Goal: Check status: Check status

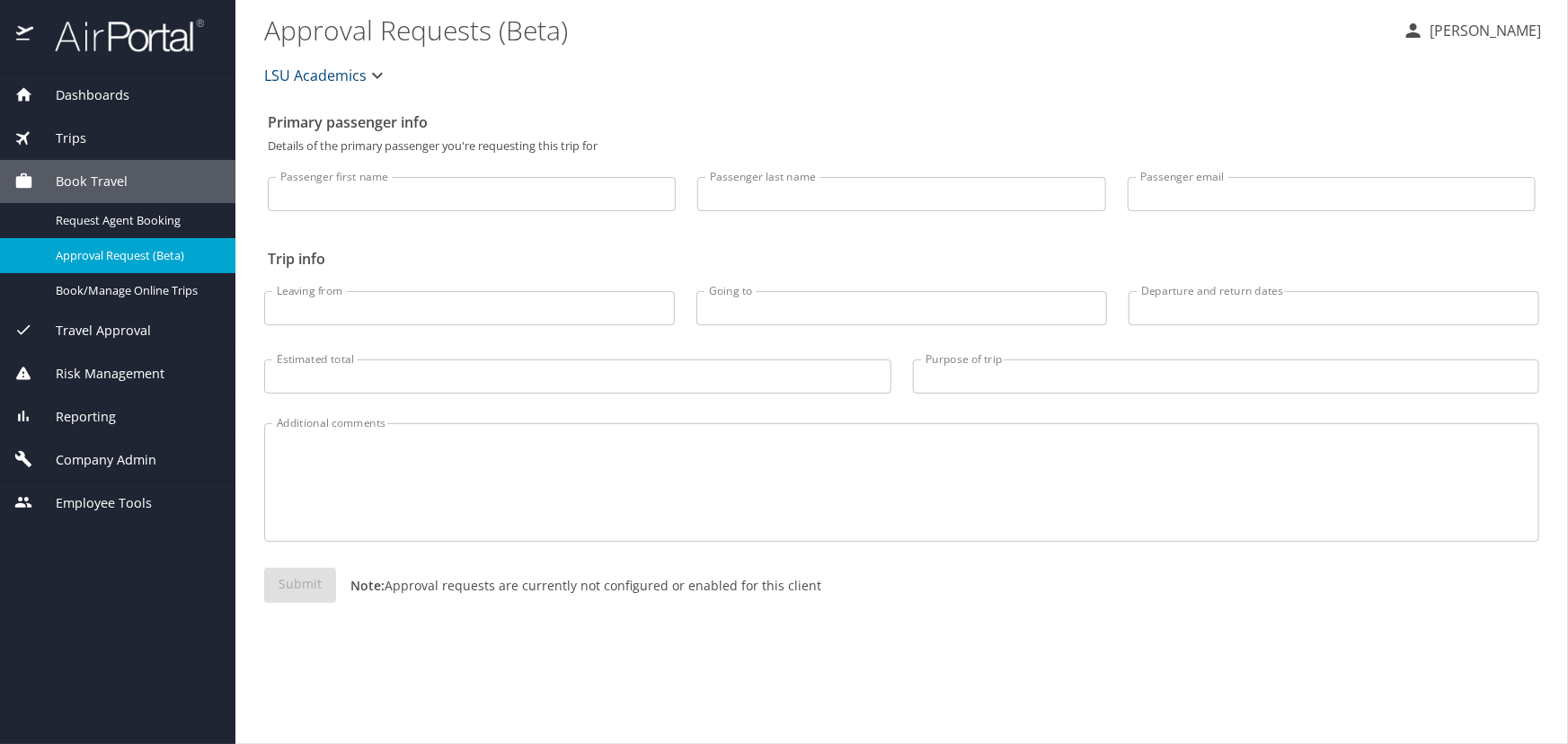
click at [171, 145] on div "Trips" at bounding box center [118, 139] width 207 height 20
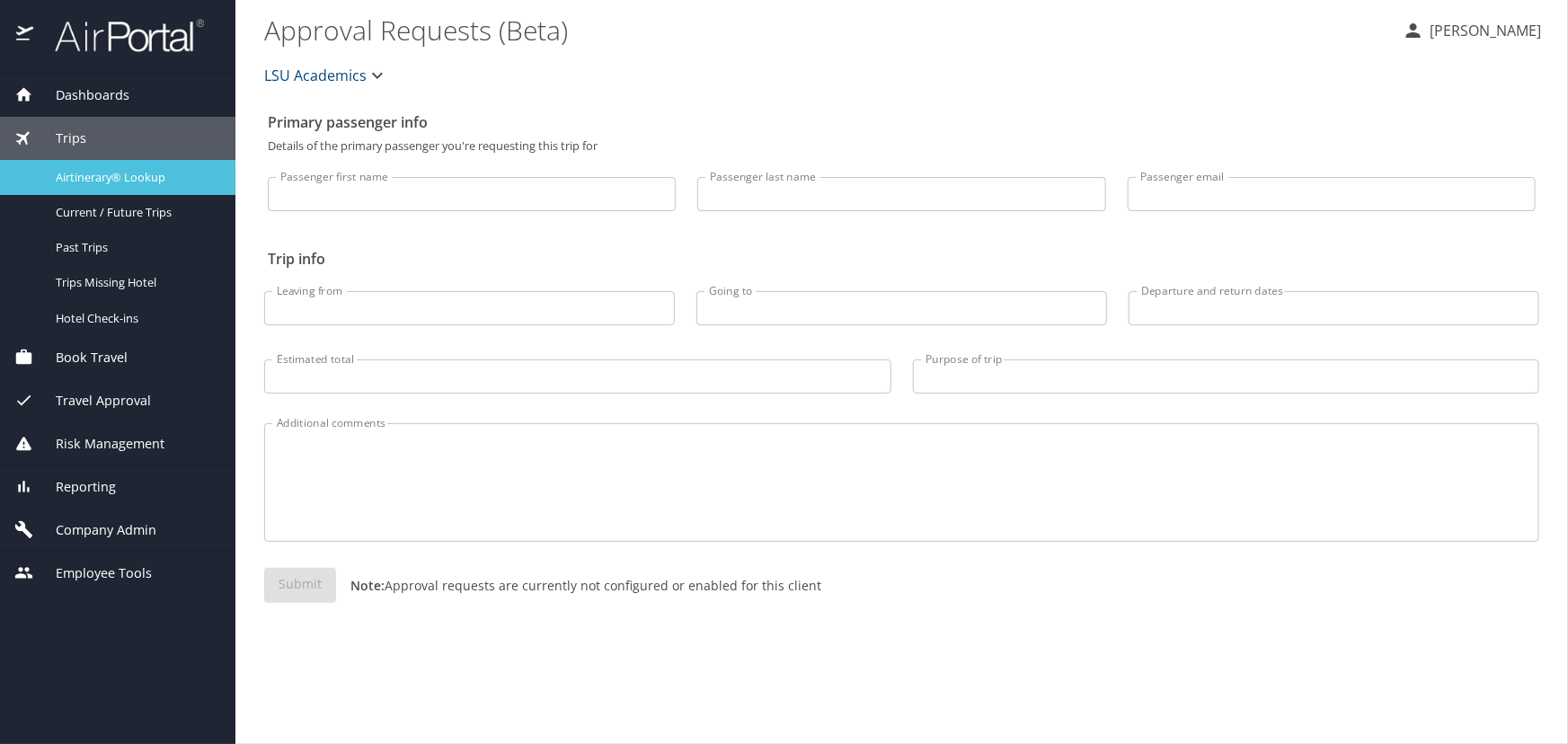
click at [154, 170] on span "Airtinerary® Lookup" at bounding box center [134, 177] width 158 height 17
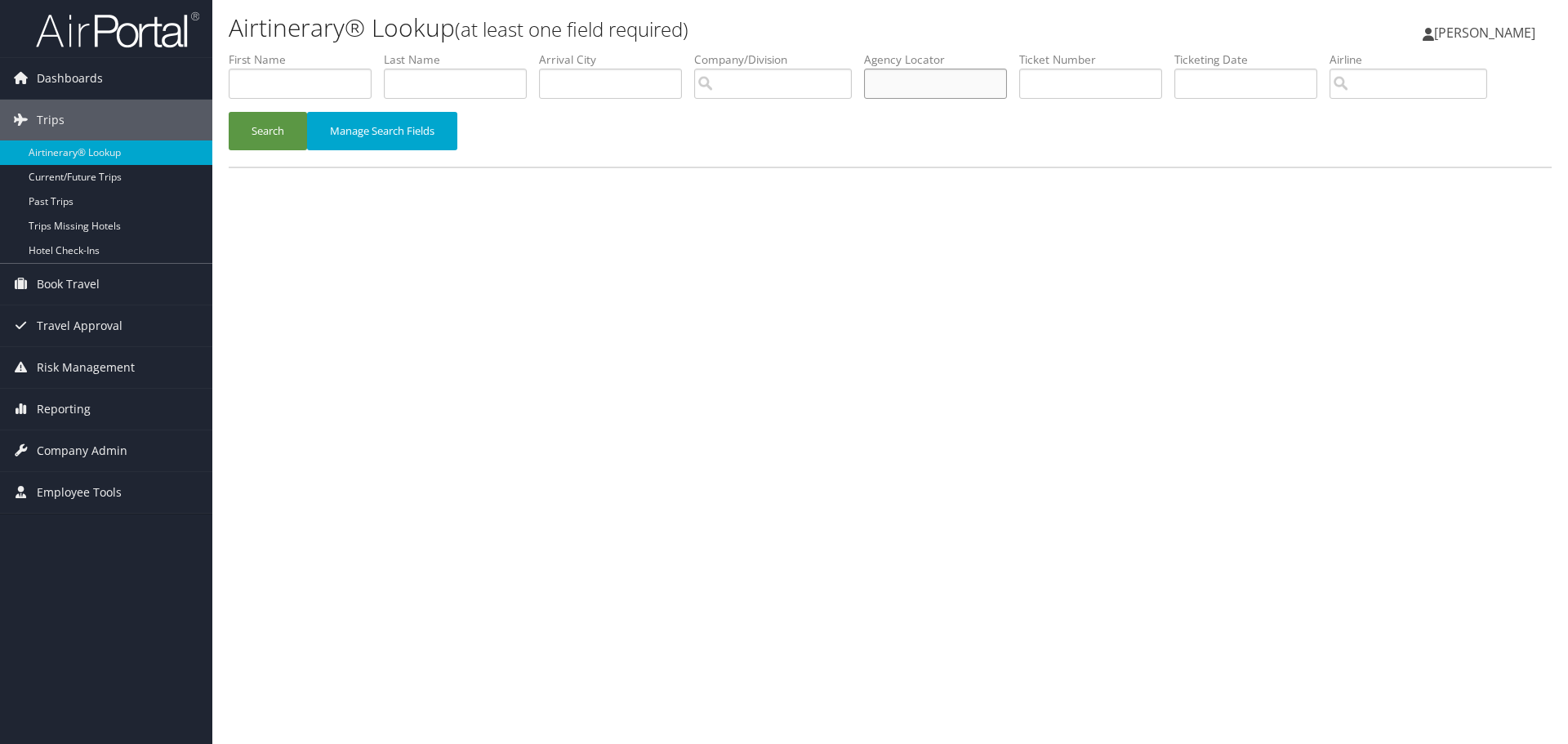
click at [946, 92] on input "text" at bounding box center [935, 84] width 143 height 30
type input "cym771"
click at [229, 112] on button "Search" at bounding box center [268, 131] width 79 height 38
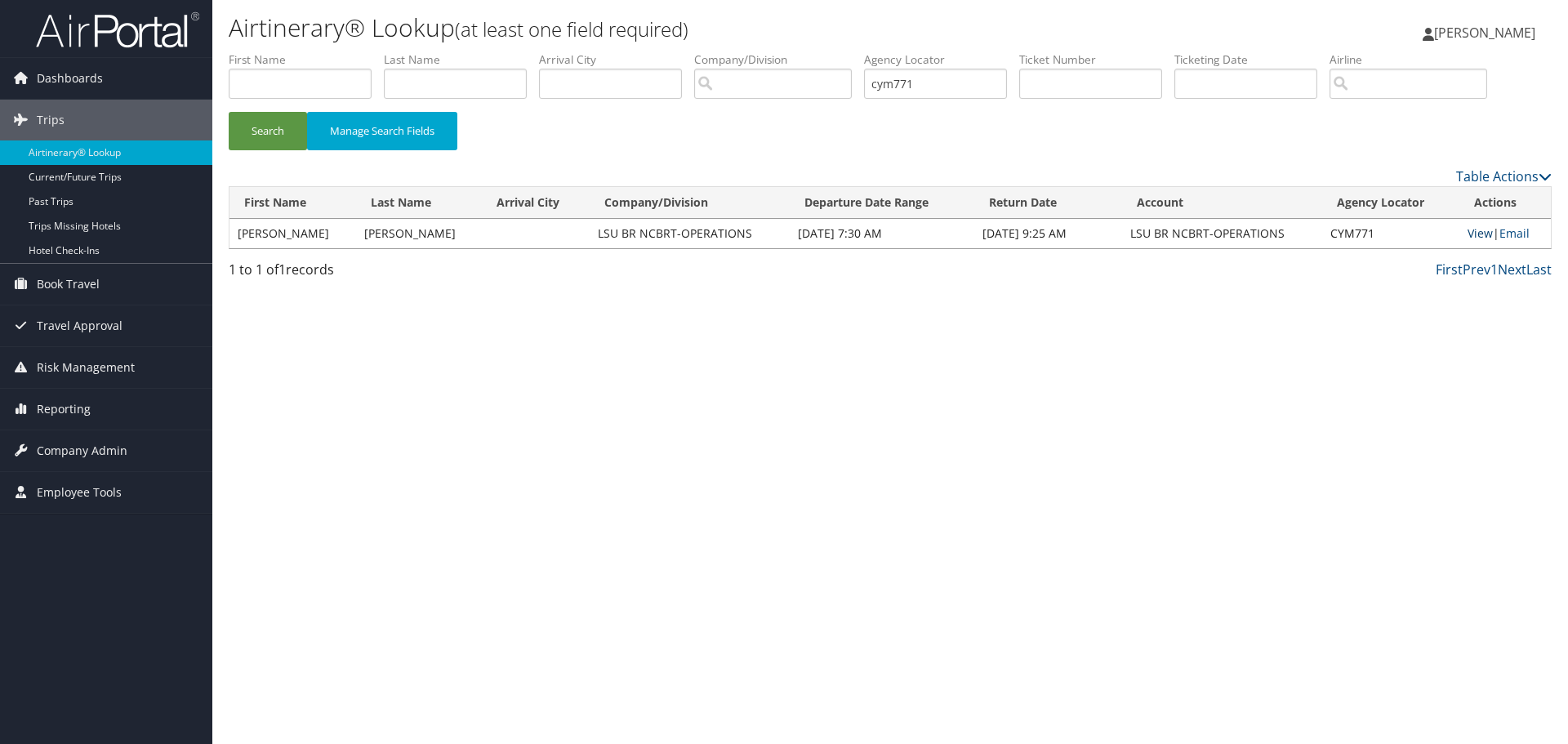
click at [1468, 231] on link "View" at bounding box center [1480, 233] width 26 height 16
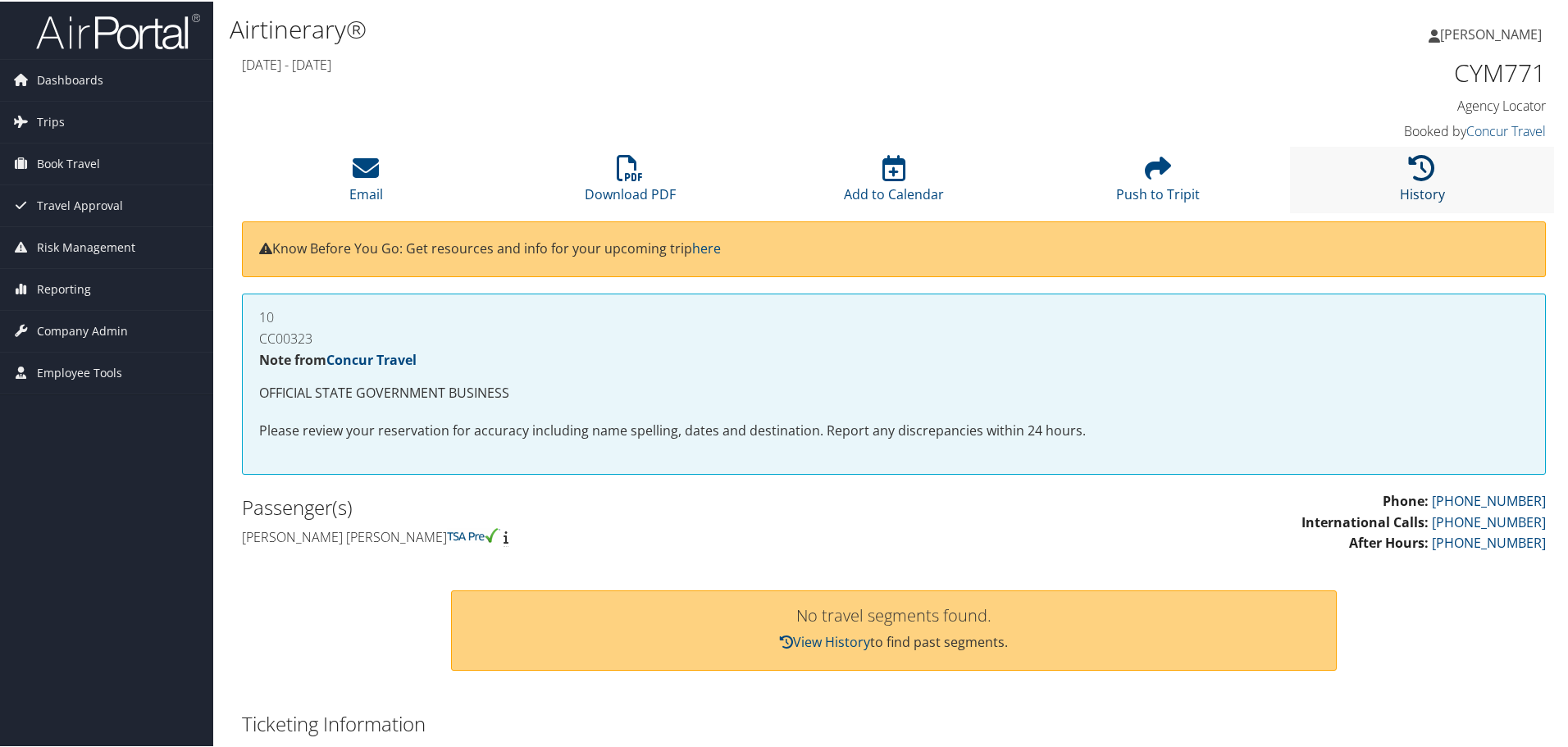
click at [1402, 195] on link "History" at bounding box center [1422, 181] width 45 height 39
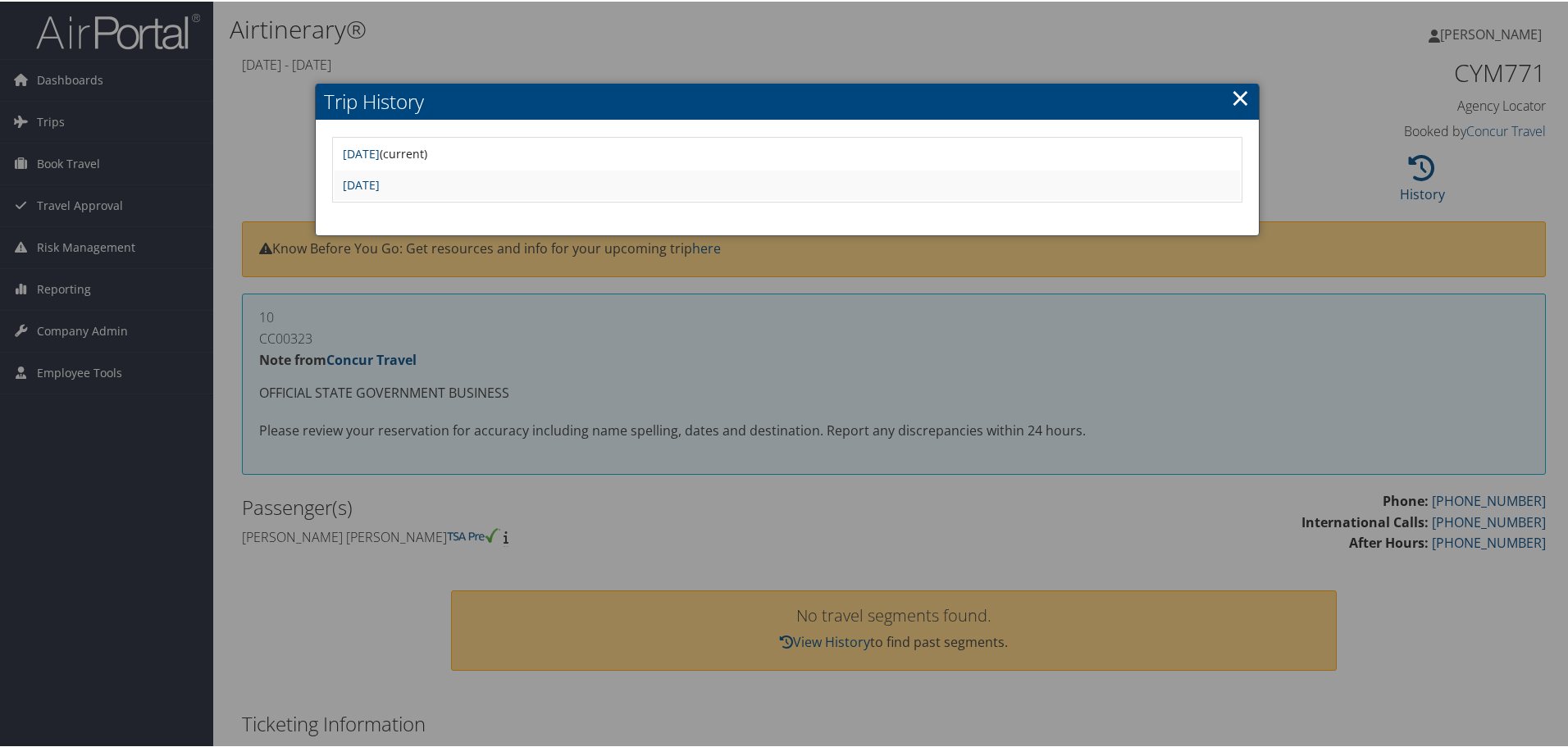
click at [616, 300] on div at bounding box center [787, 374] width 1575 height 747
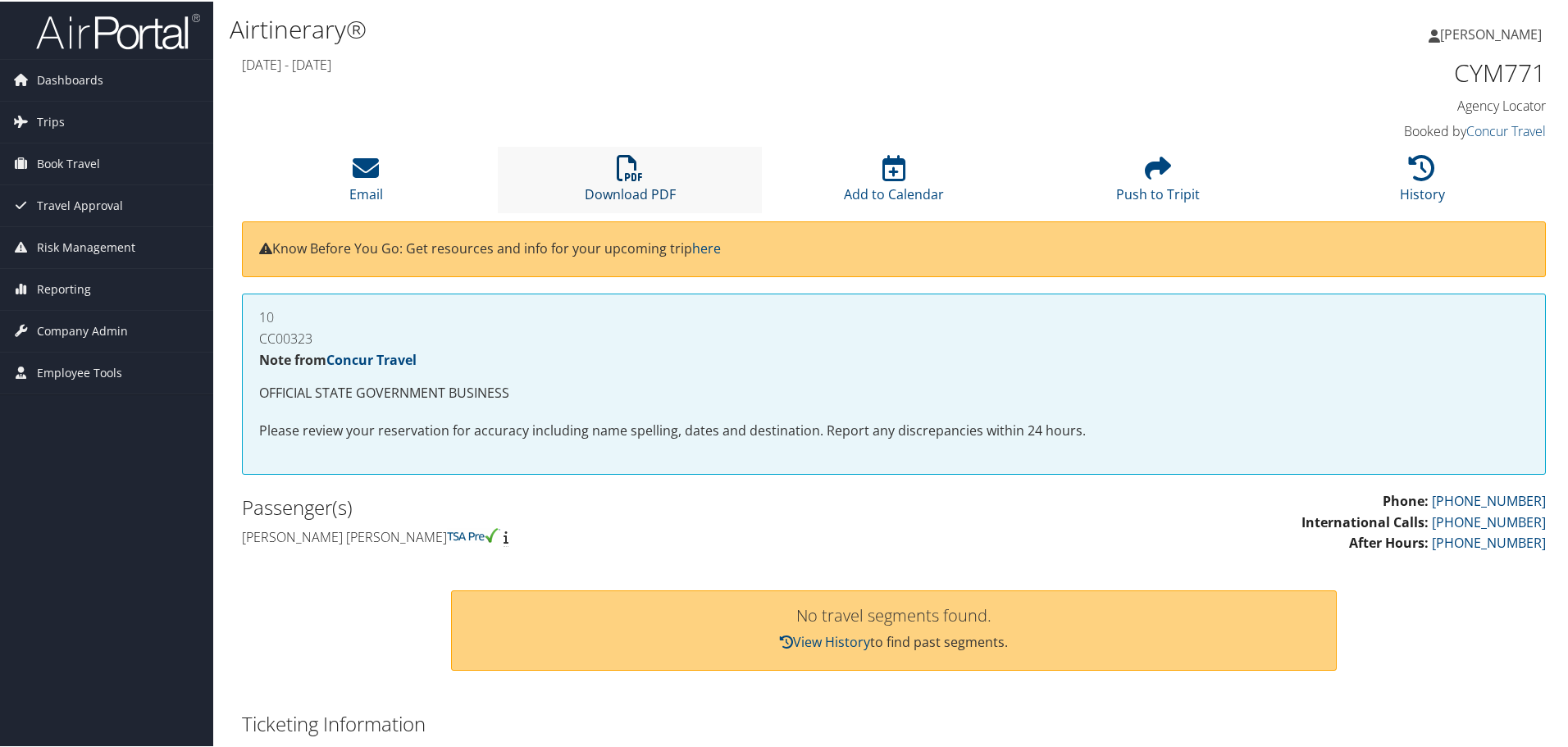
click at [638, 199] on link "Download PDF" at bounding box center [630, 181] width 91 height 39
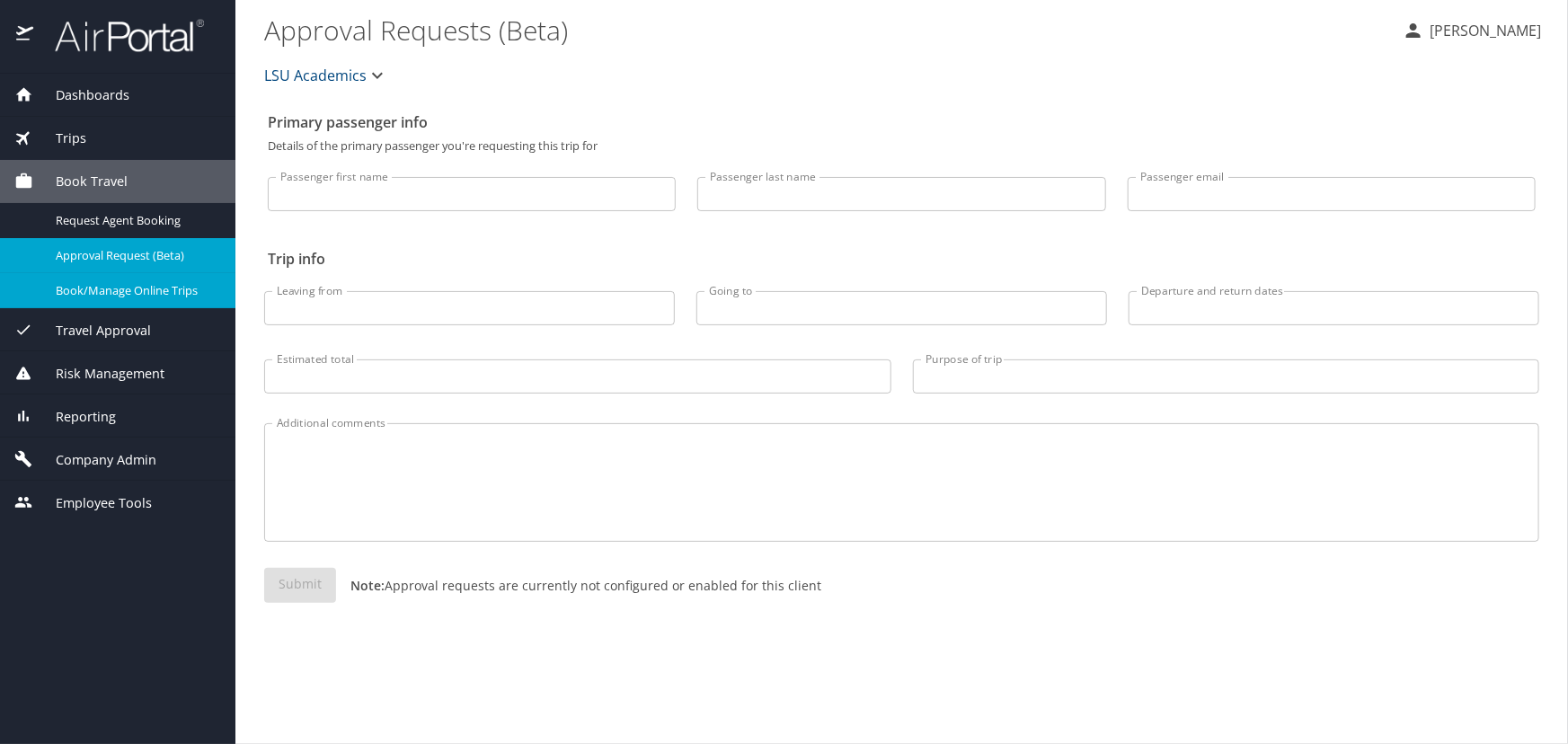
click at [94, 295] on span "Book/Manage Online Trips" at bounding box center [134, 290] width 158 height 17
click at [146, 139] on div "Trips" at bounding box center [118, 139] width 207 height 20
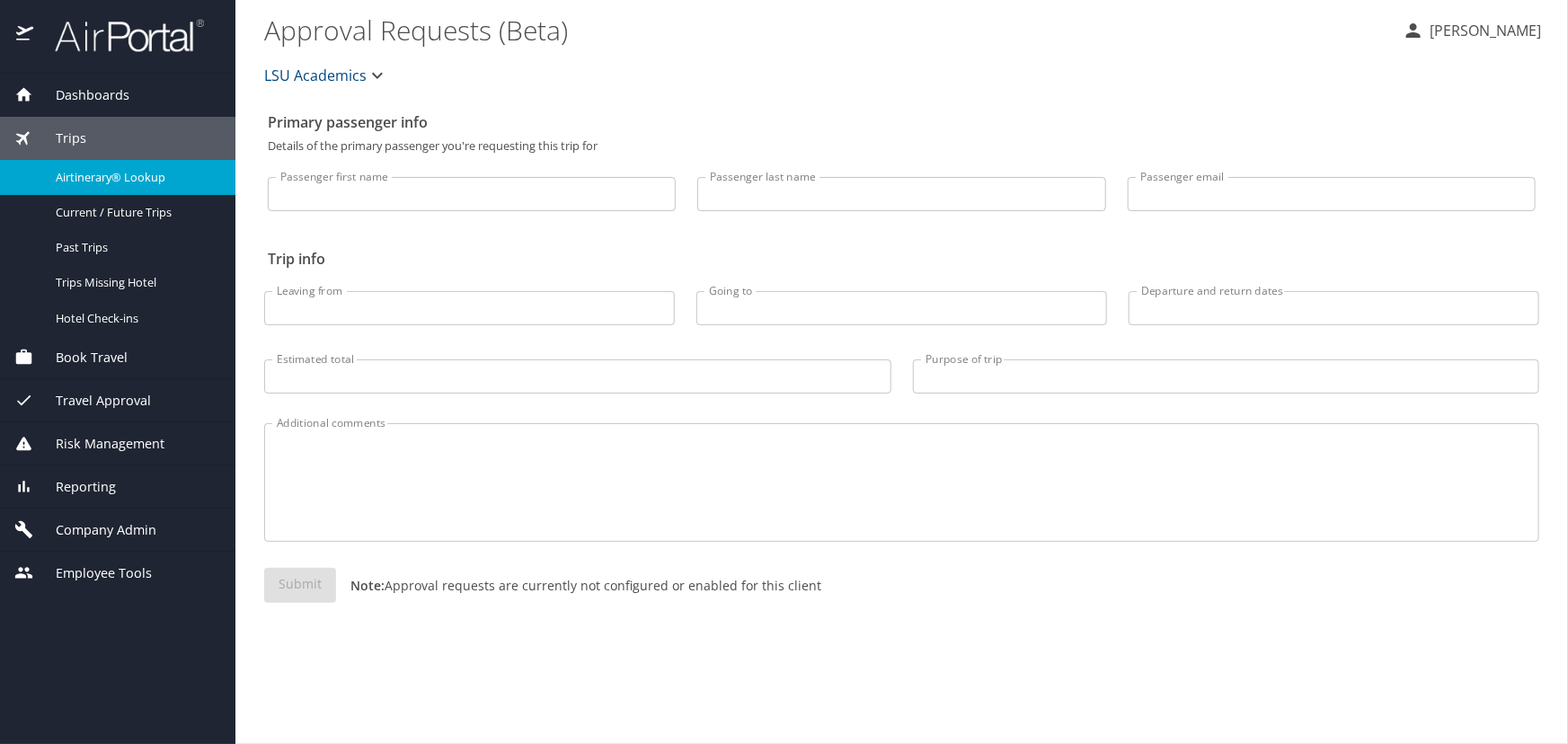
click at [161, 172] on span "Airtinerary® Lookup" at bounding box center [134, 177] width 158 height 17
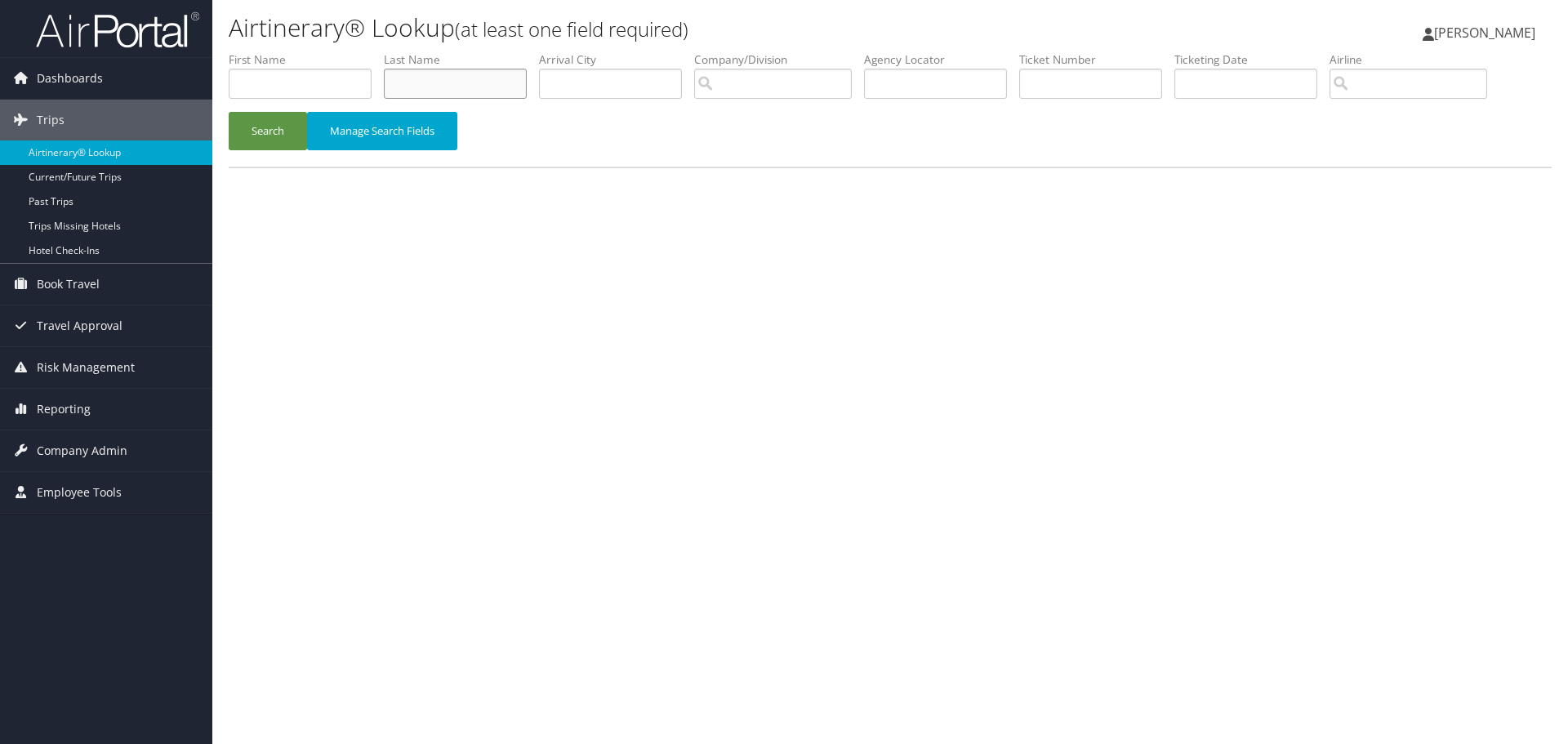
click at [487, 84] on input "text" at bounding box center [455, 84] width 143 height 30
type input "naghshnejad"
click at [229, 112] on button "Search" at bounding box center [268, 131] width 79 height 38
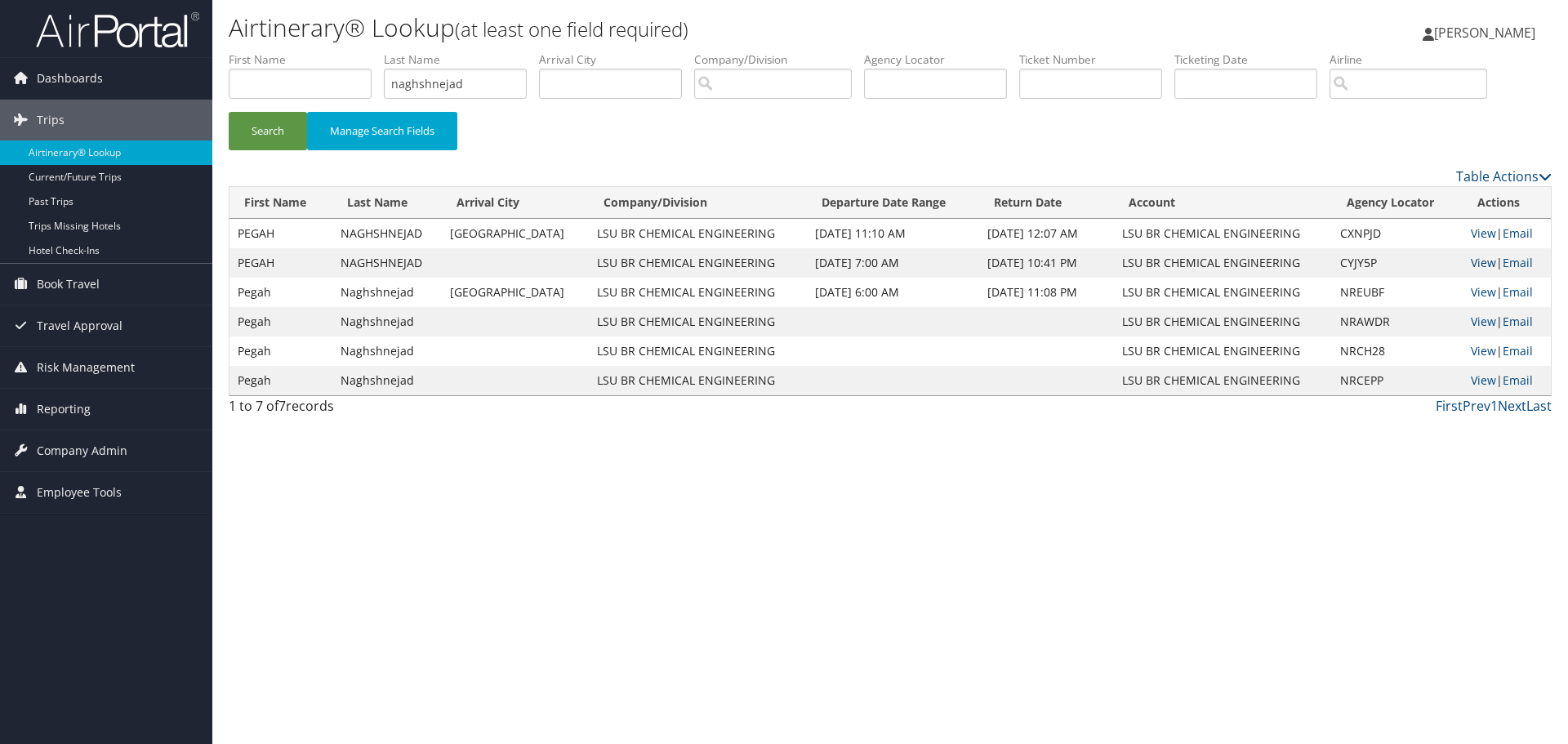
click at [1470, 264] on link "View" at bounding box center [1483, 262] width 26 height 16
click at [1474, 227] on link "View" at bounding box center [1483, 233] width 26 height 16
drag, startPoint x: 491, startPoint y: 89, endPoint x: 204, endPoint y: 94, distance: 287.0
click at [229, 91] on form "First Name Last Name naghshnejad Departure City Arrival City Company/Division A…" at bounding box center [890, 109] width 1323 height 114
paste input "0017309652438"
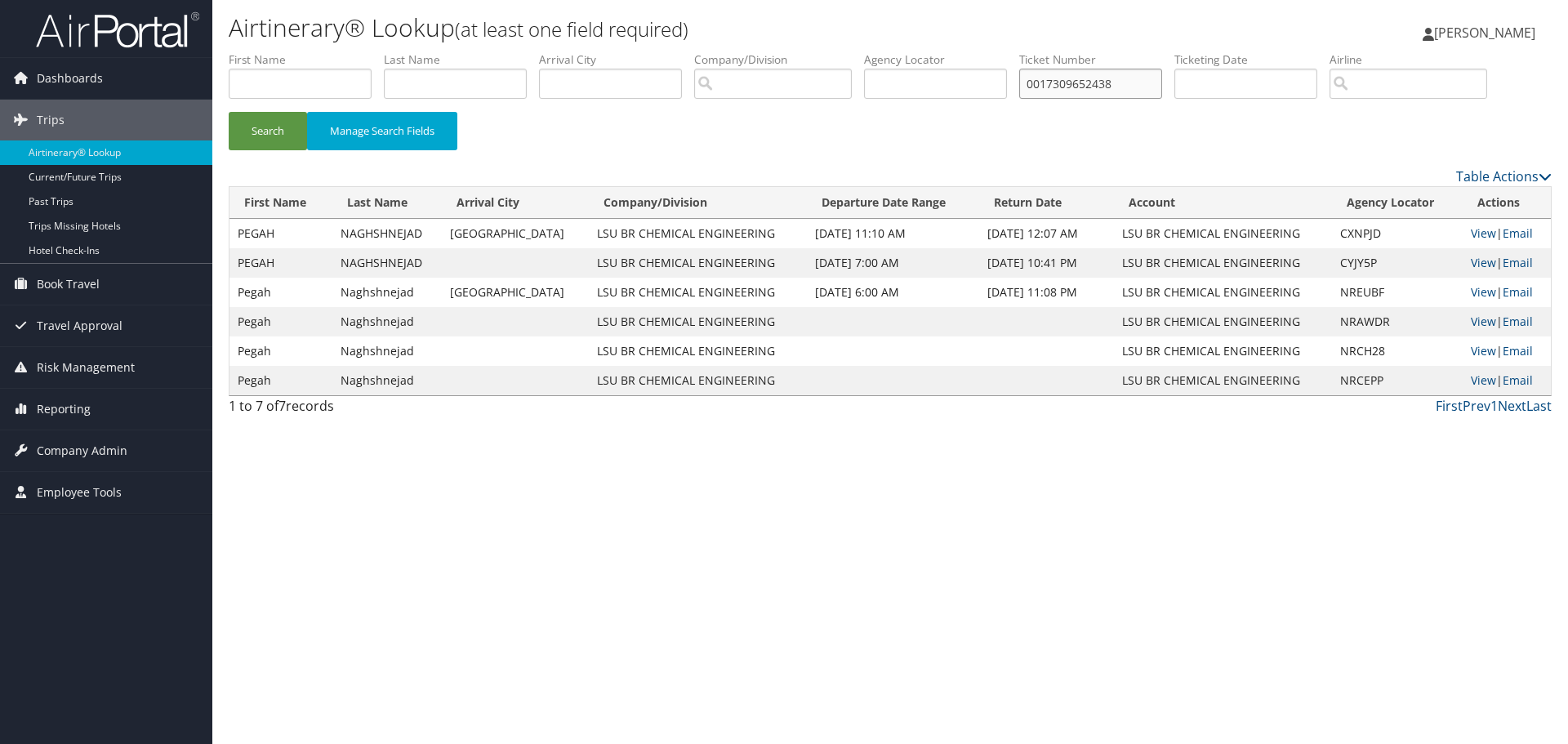
type input "0017309652438"
click at [229, 112] on button "Search" at bounding box center [268, 131] width 79 height 38
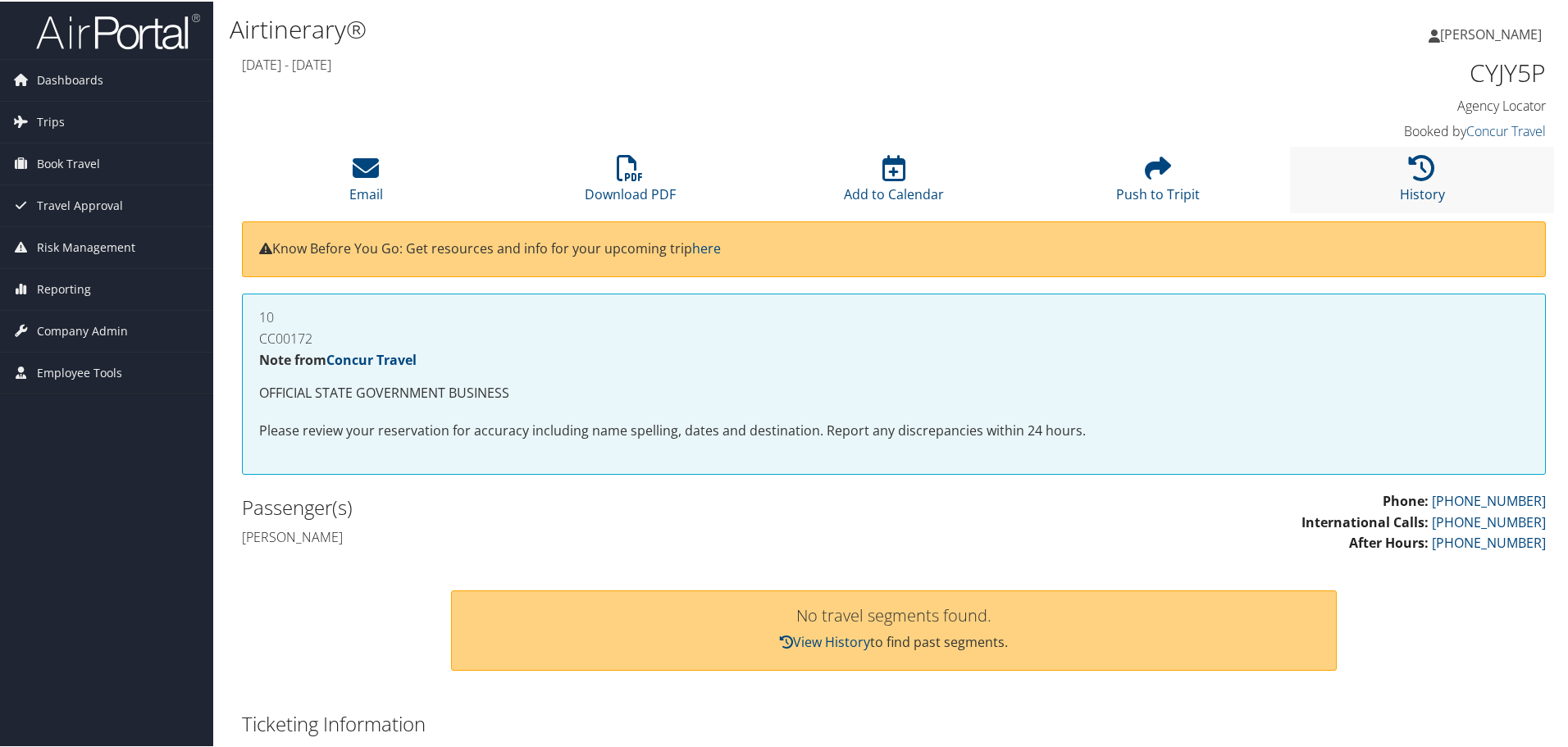
click at [1412, 181] on li "History" at bounding box center [1422, 178] width 264 height 67
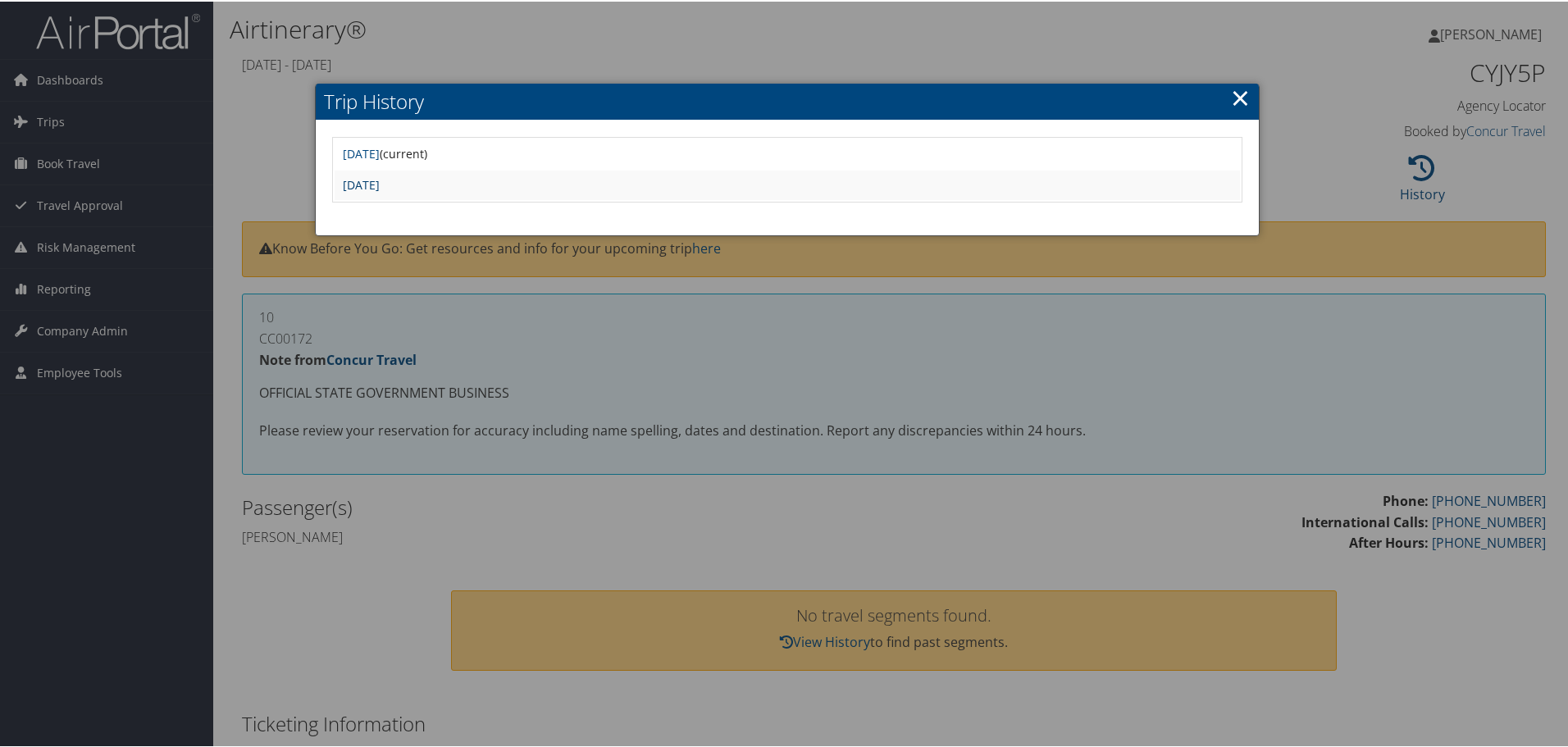
click at [380, 183] on link "[DATE]" at bounding box center [361, 183] width 37 height 16
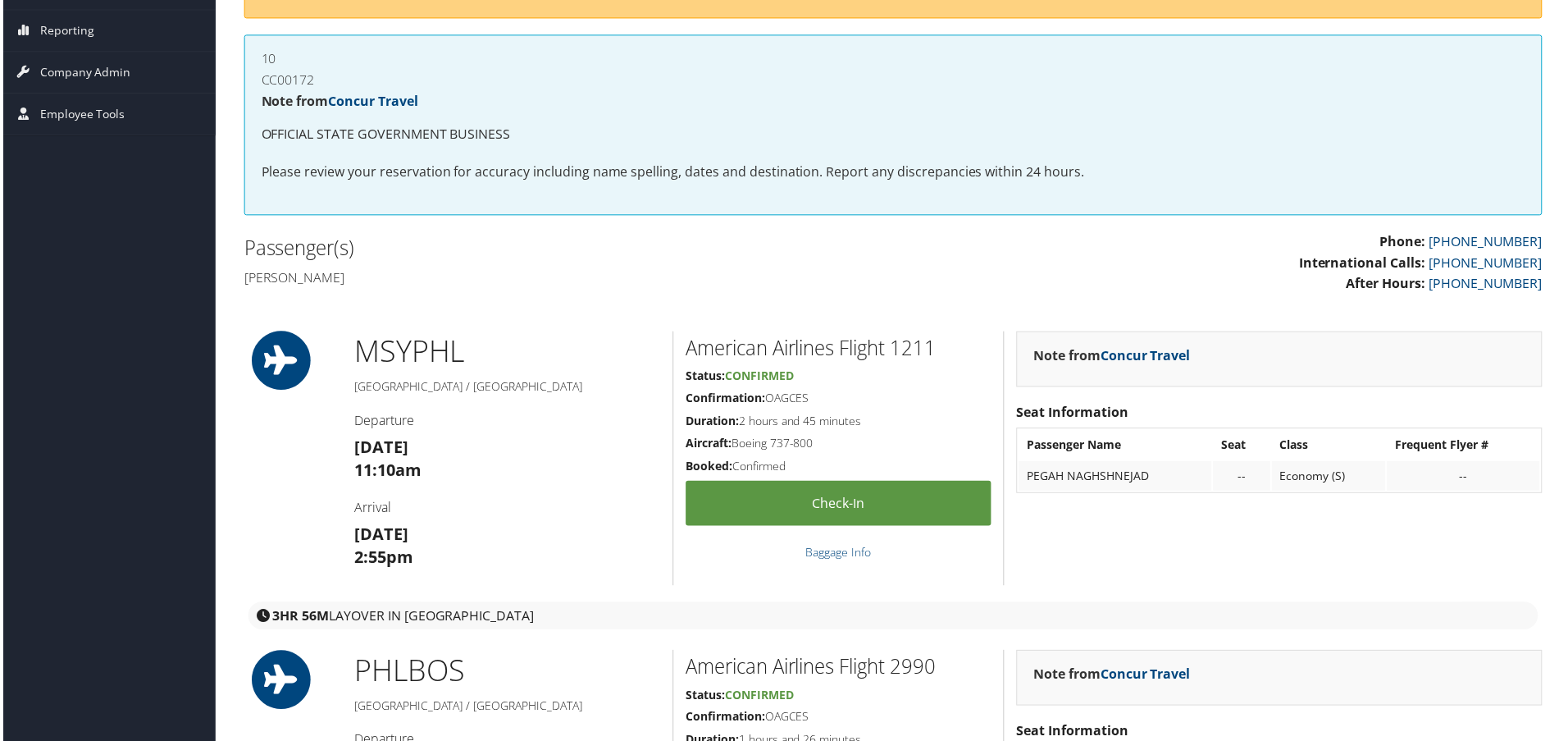
scroll to position [82, 0]
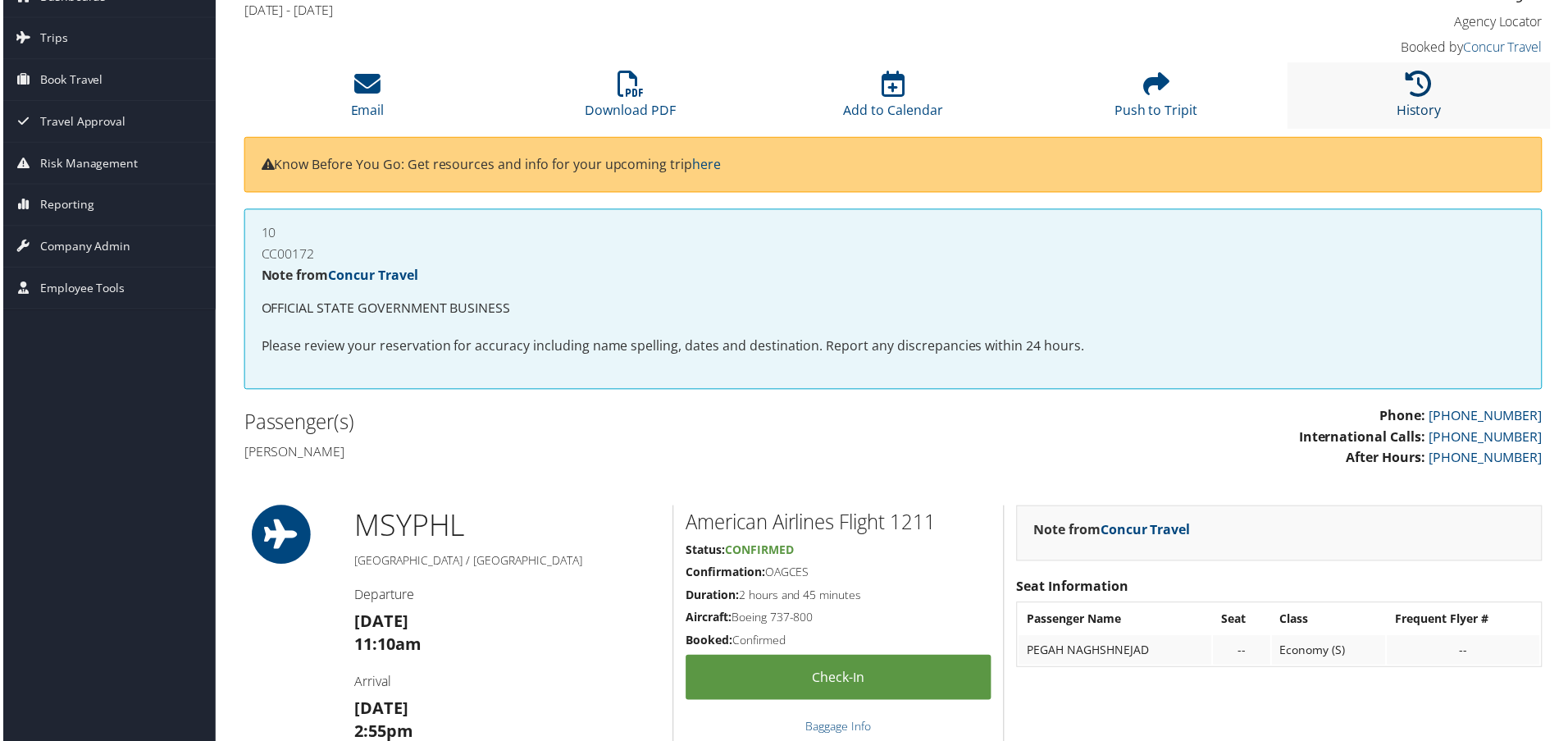
click at [1416, 113] on link "History" at bounding box center [1422, 100] width 45 height 39
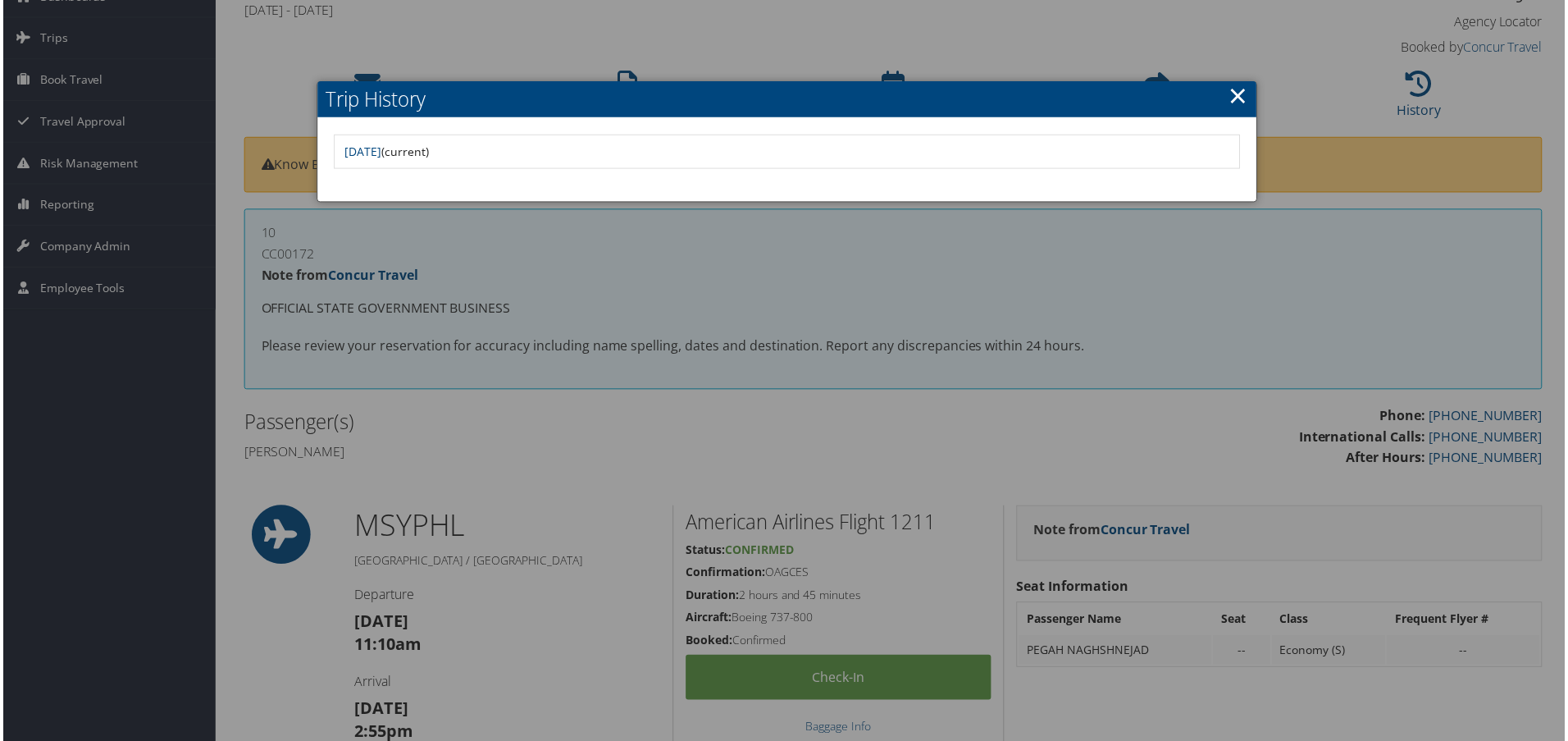
click at [822, 435] on div at bounding box center [787, 374] width 1575 height 748
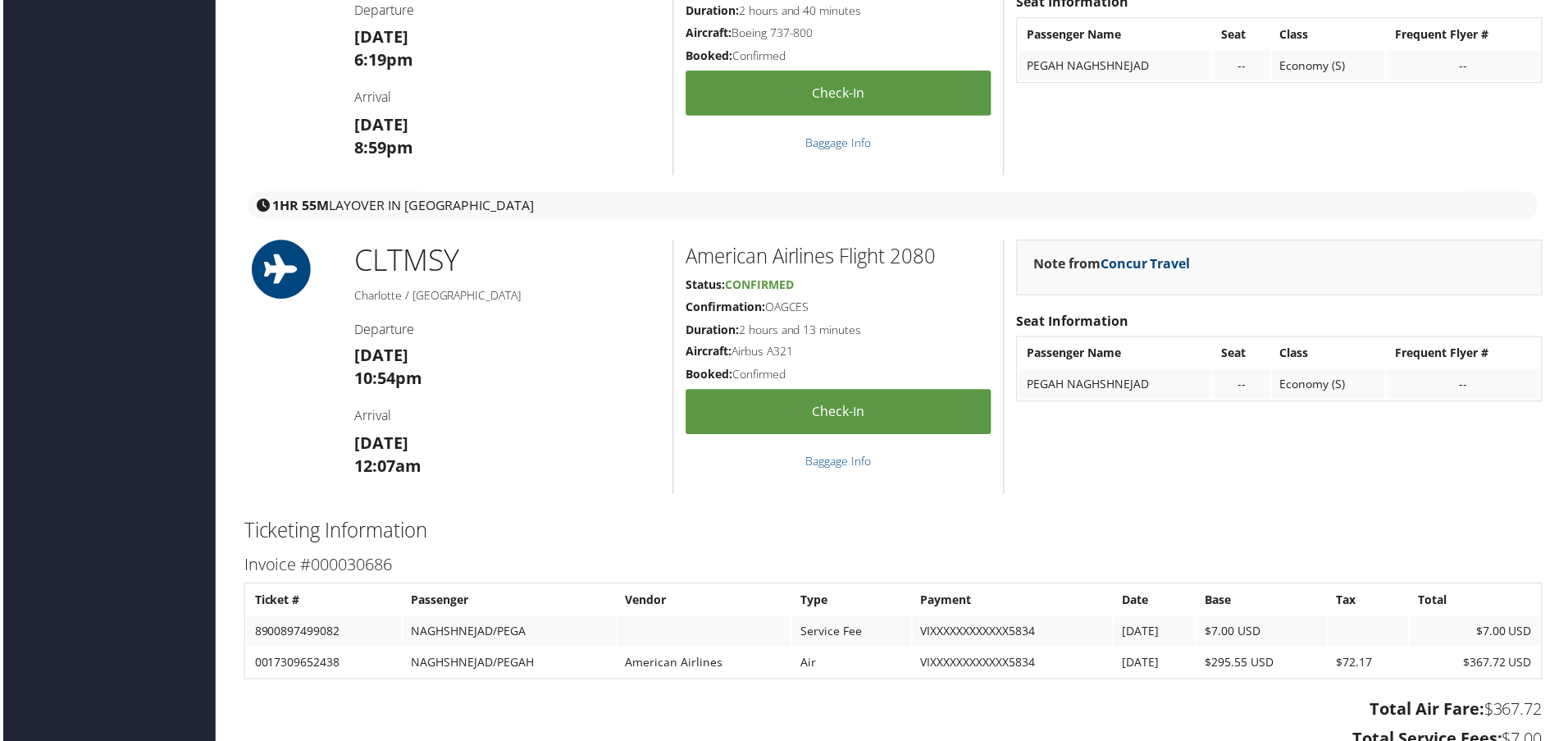
scroll to position [1802, 0]
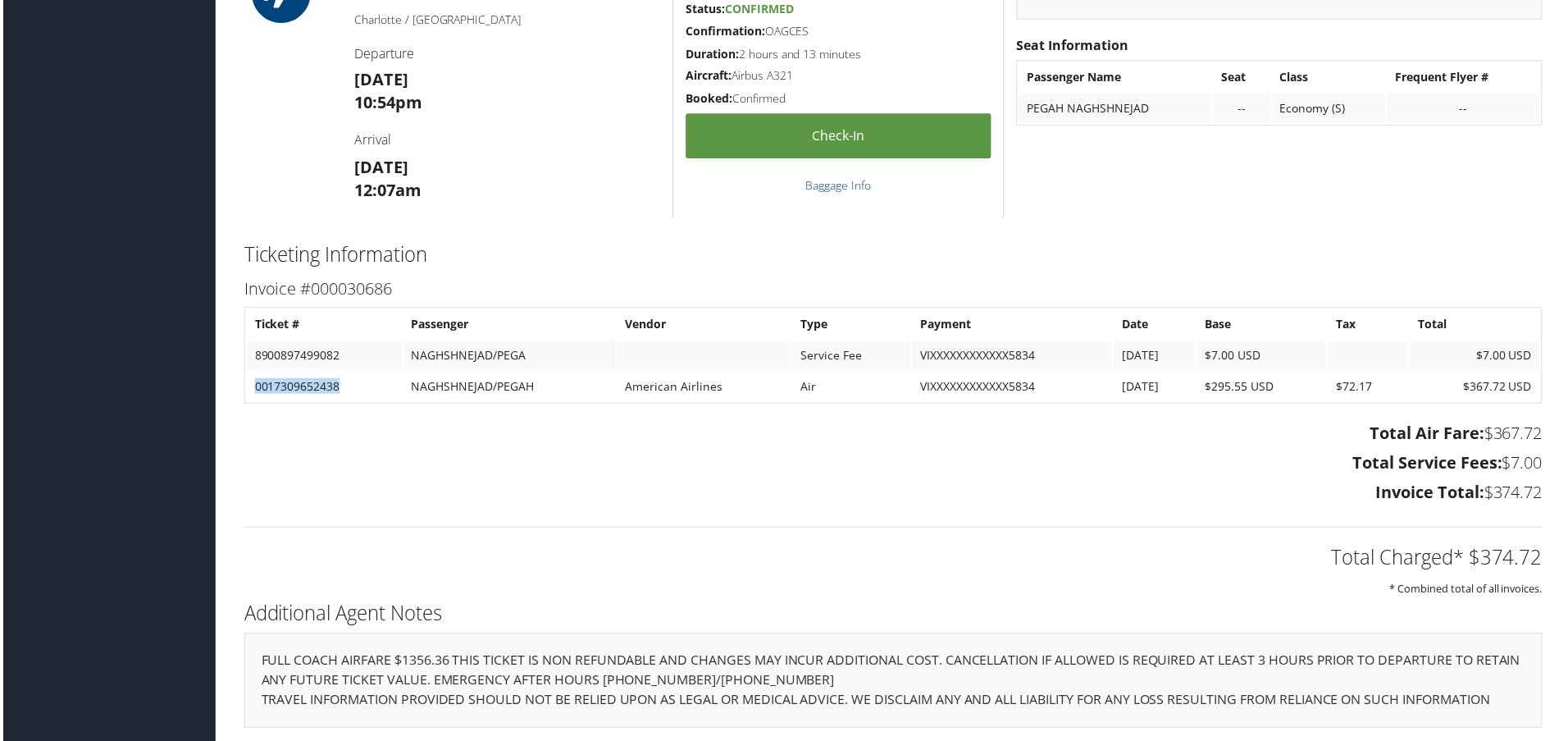
drag, startPoint x: 254, startPoint y: 386, endPoint x: 340, endPoint y: 385, distance: 86.0
click at [340, 385] on td "0017309652438" at bounding box center [322, 387] width 156 height 29
copy td "0017309652438"
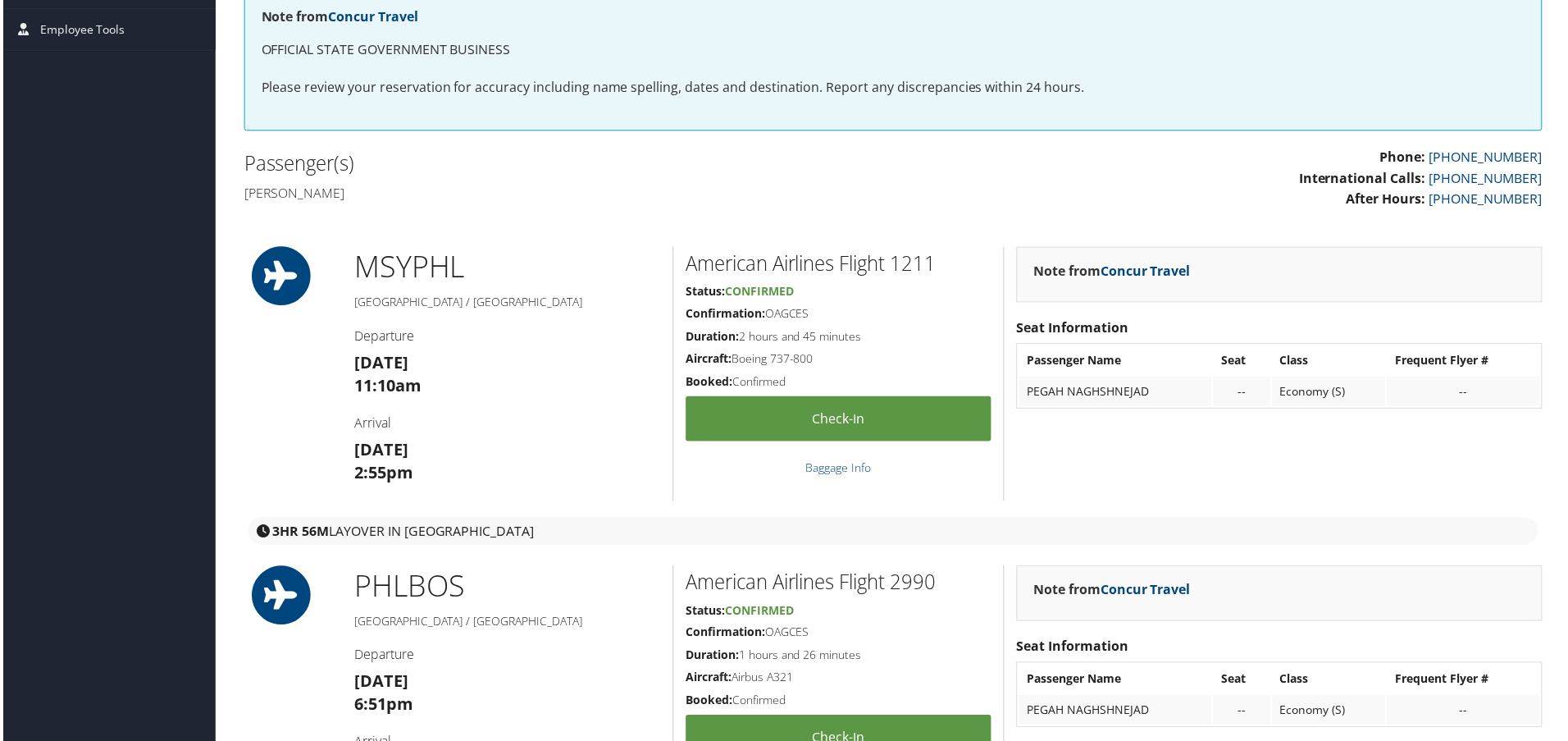
scroll to position [161, 0]
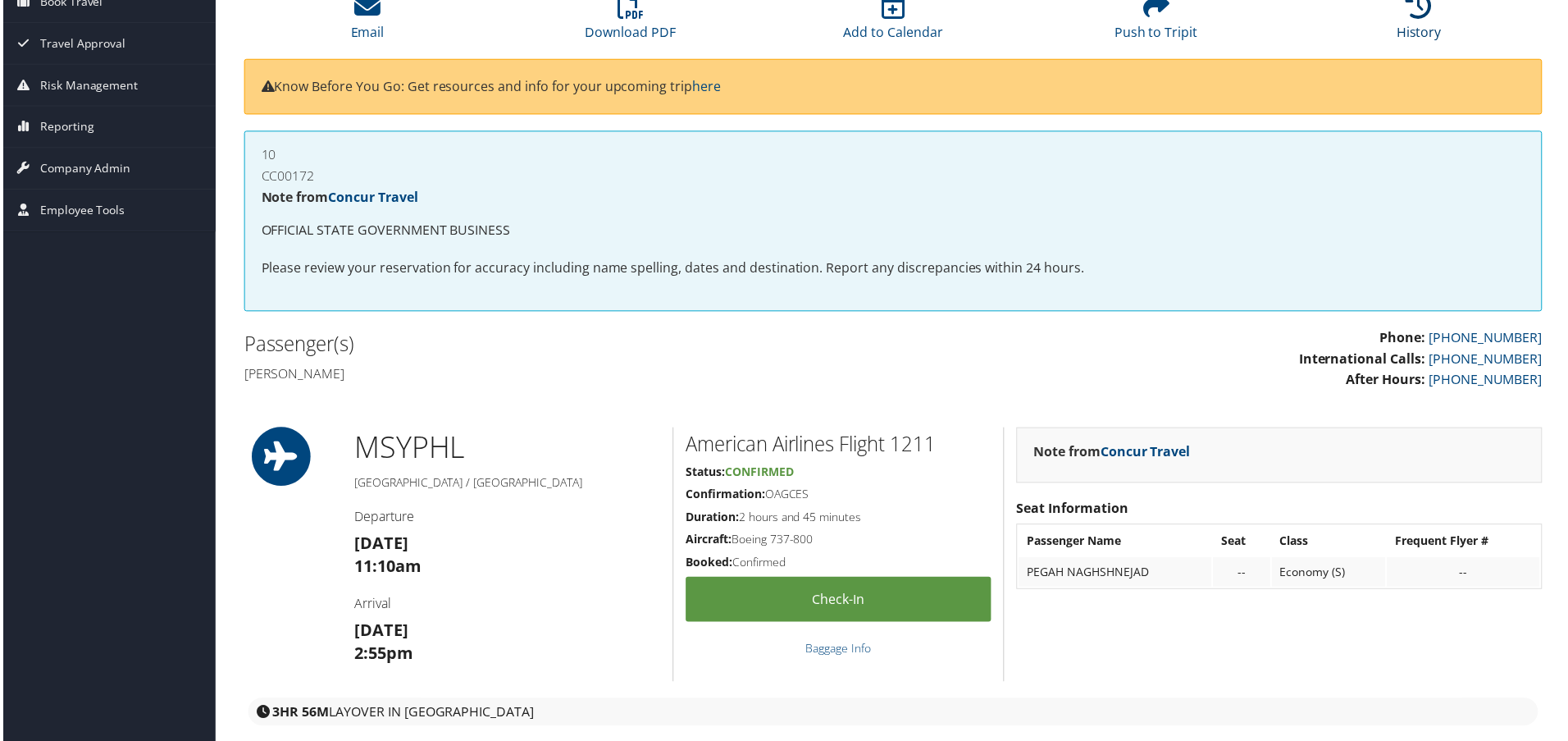
click at [1412, 27] on link "History" at bounding box center [1422, 21] width 45 height 39
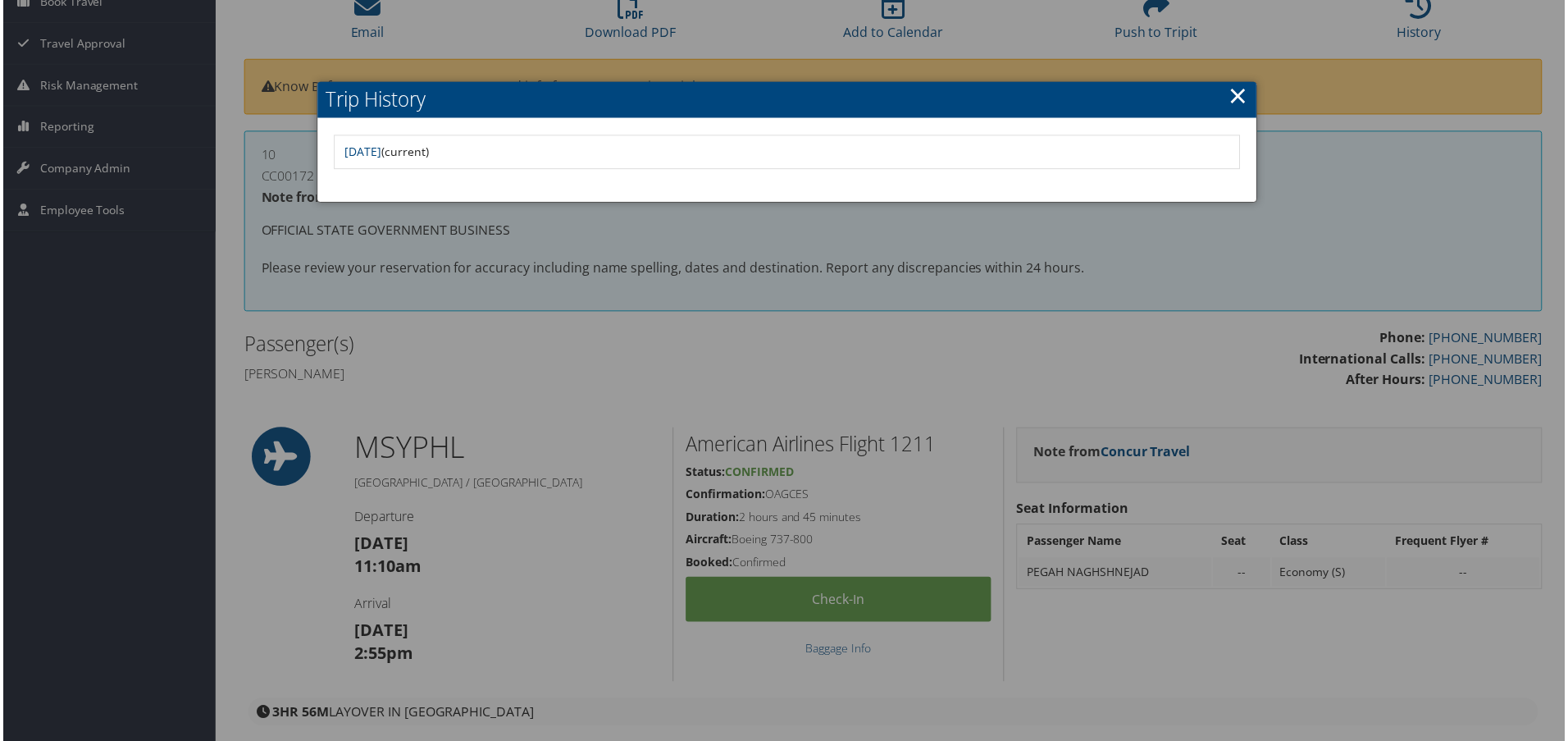
drag, startPoint x: 1169, startPoint y: 251, endPoint x: 1247, endPoint y: 47, distance: 218.4
click at [1171, 248] on div at bounding box center [787, 374] width 1575 height 748
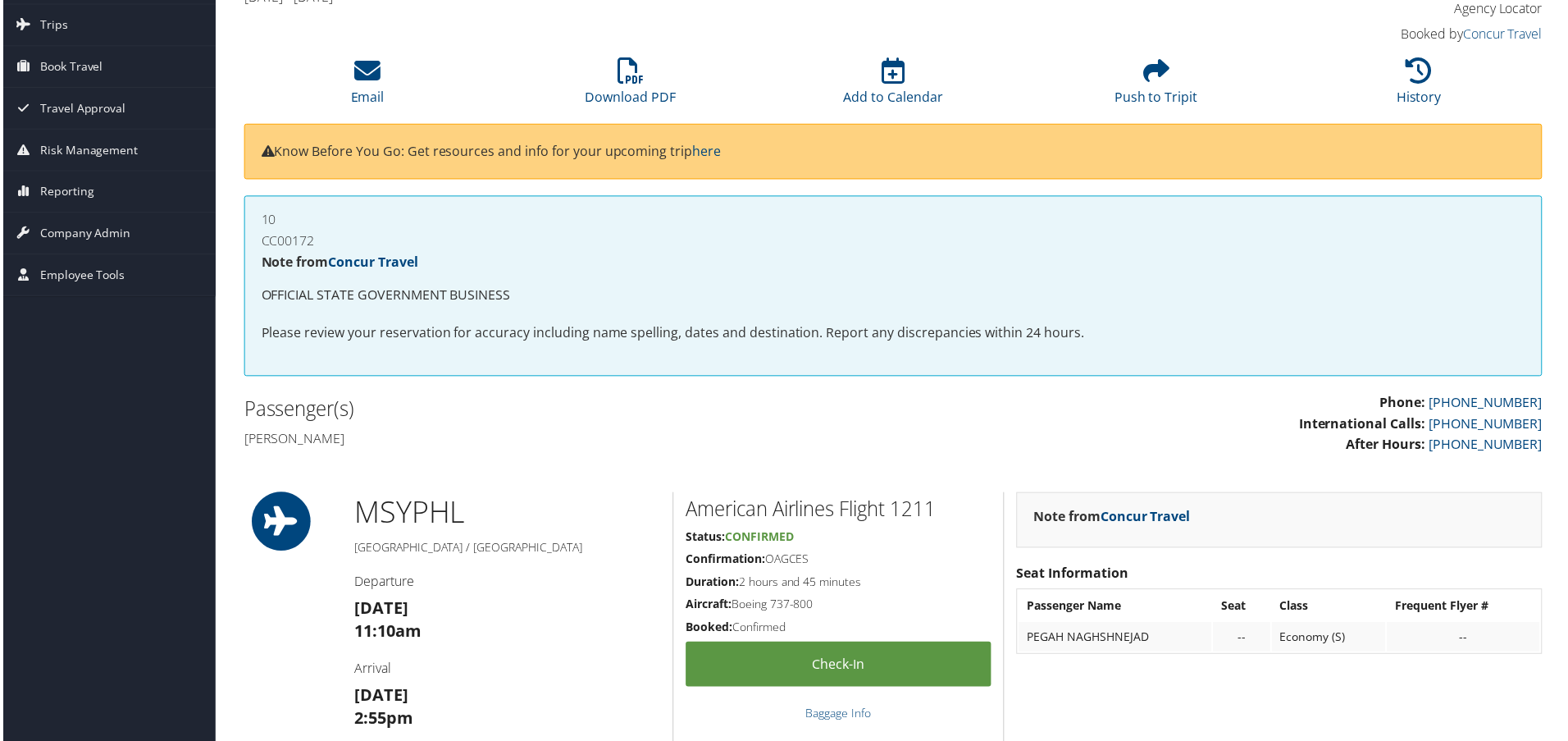
scroll to position [82, 0]
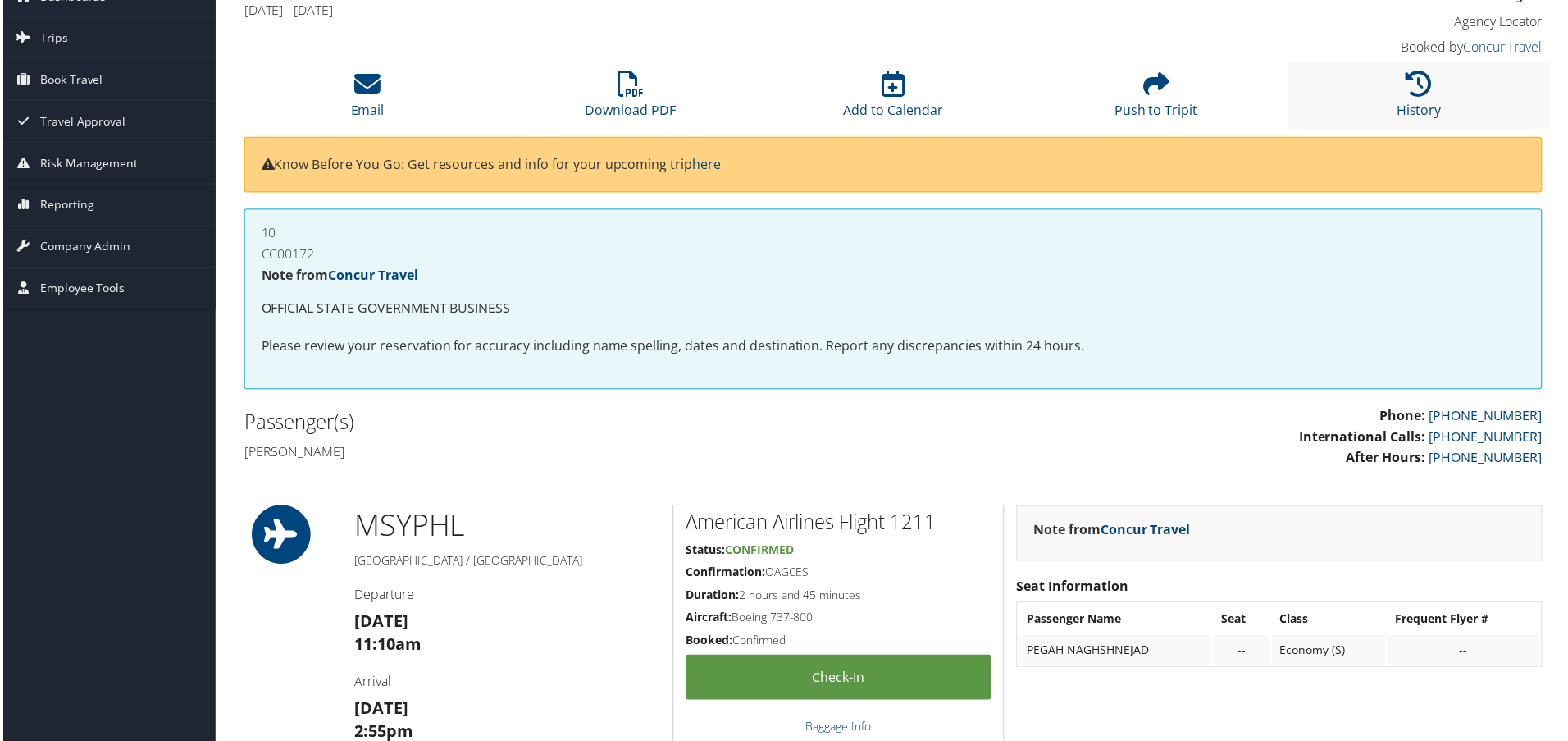
click at [1458, 100] on li "History" at bounding box center [1422, 97] width 264 height 67
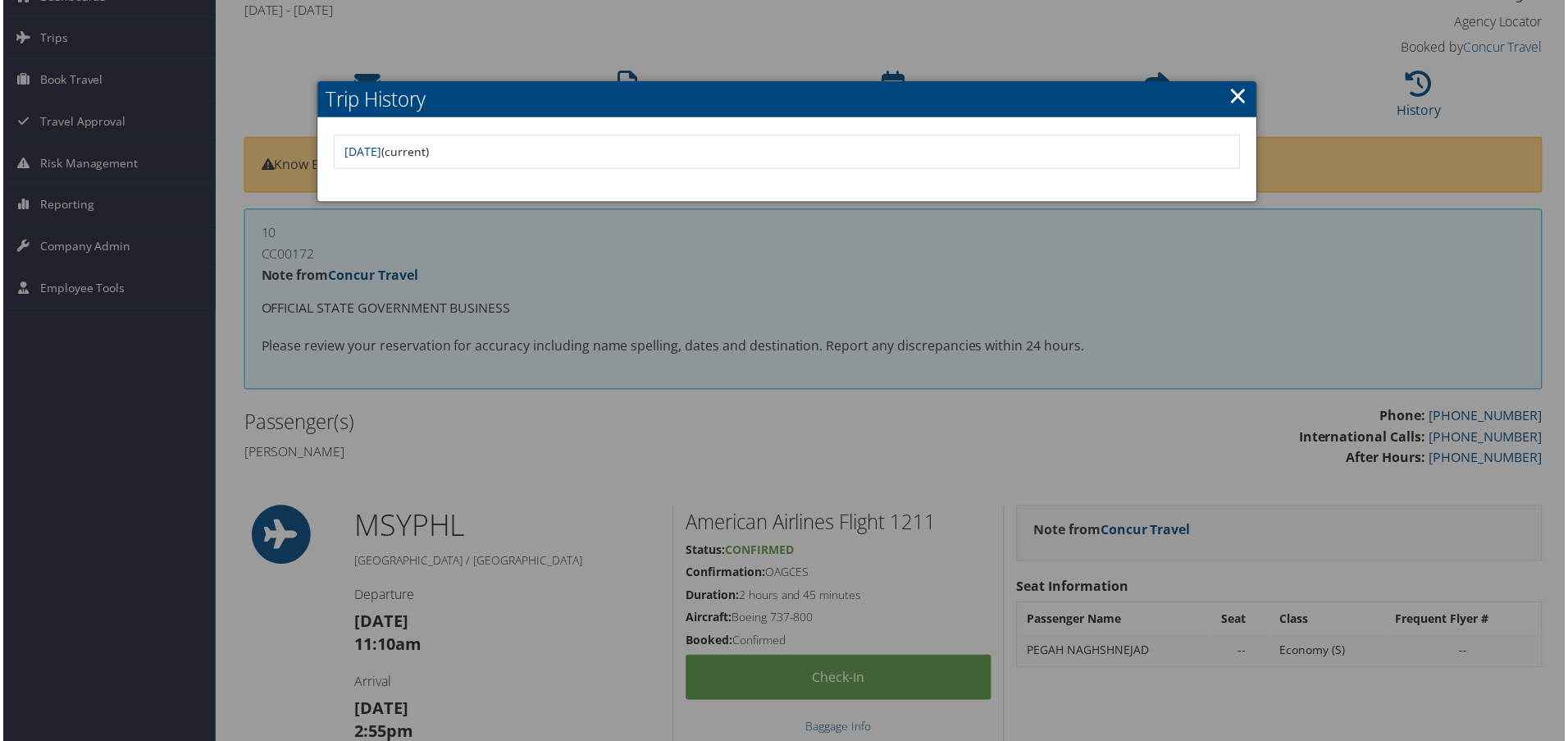
drag, startPoint x: 800, startPoint y: 241, endPoint x: 905, endPoint y: 123, distance: 158.0
click at [801, 242] on div at bounding box center [787, 374] width 1575 height 748
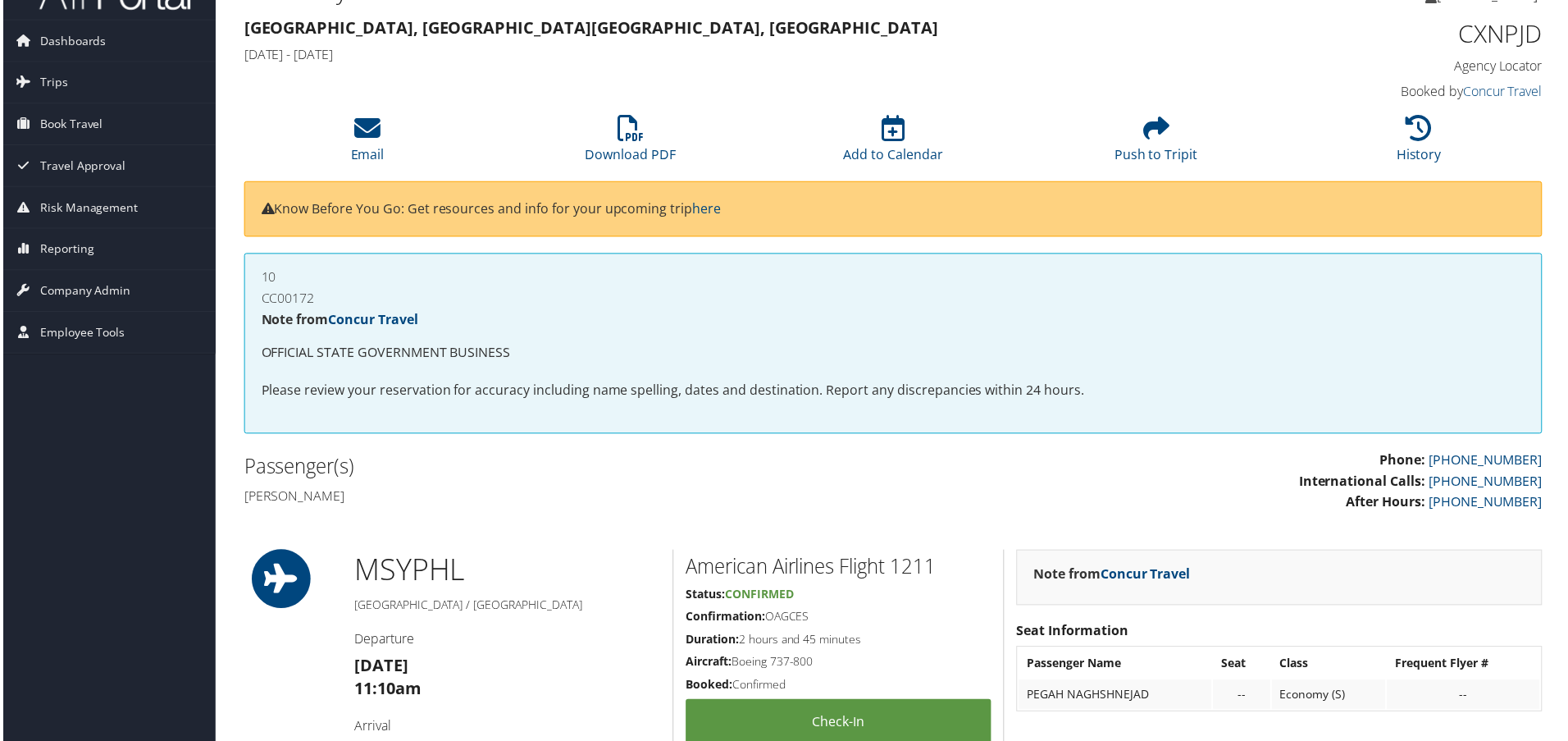
scroll to position [0, 0]
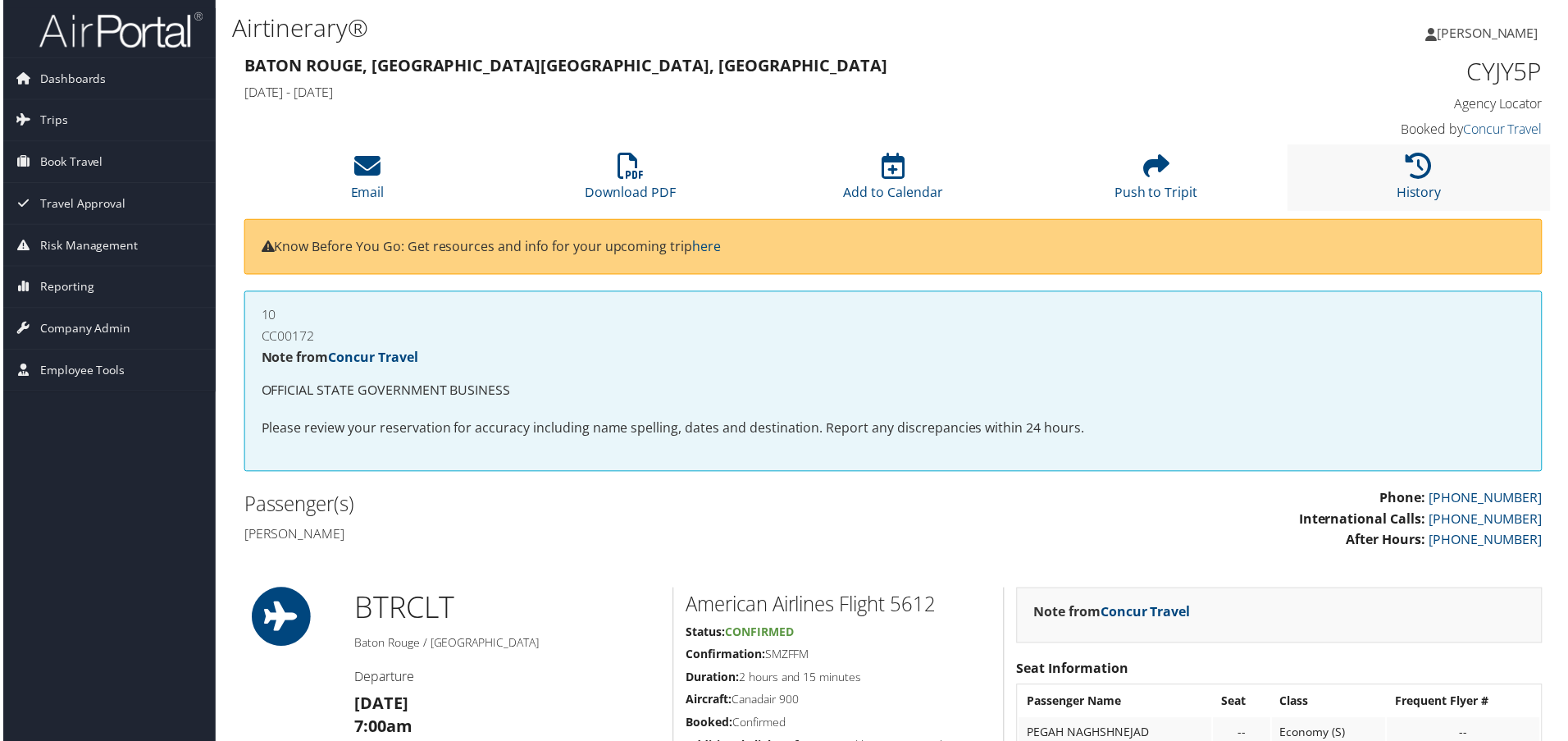
click at [1468, 179] on li "History" at bounding box center [1422, 178] width 264 height 67
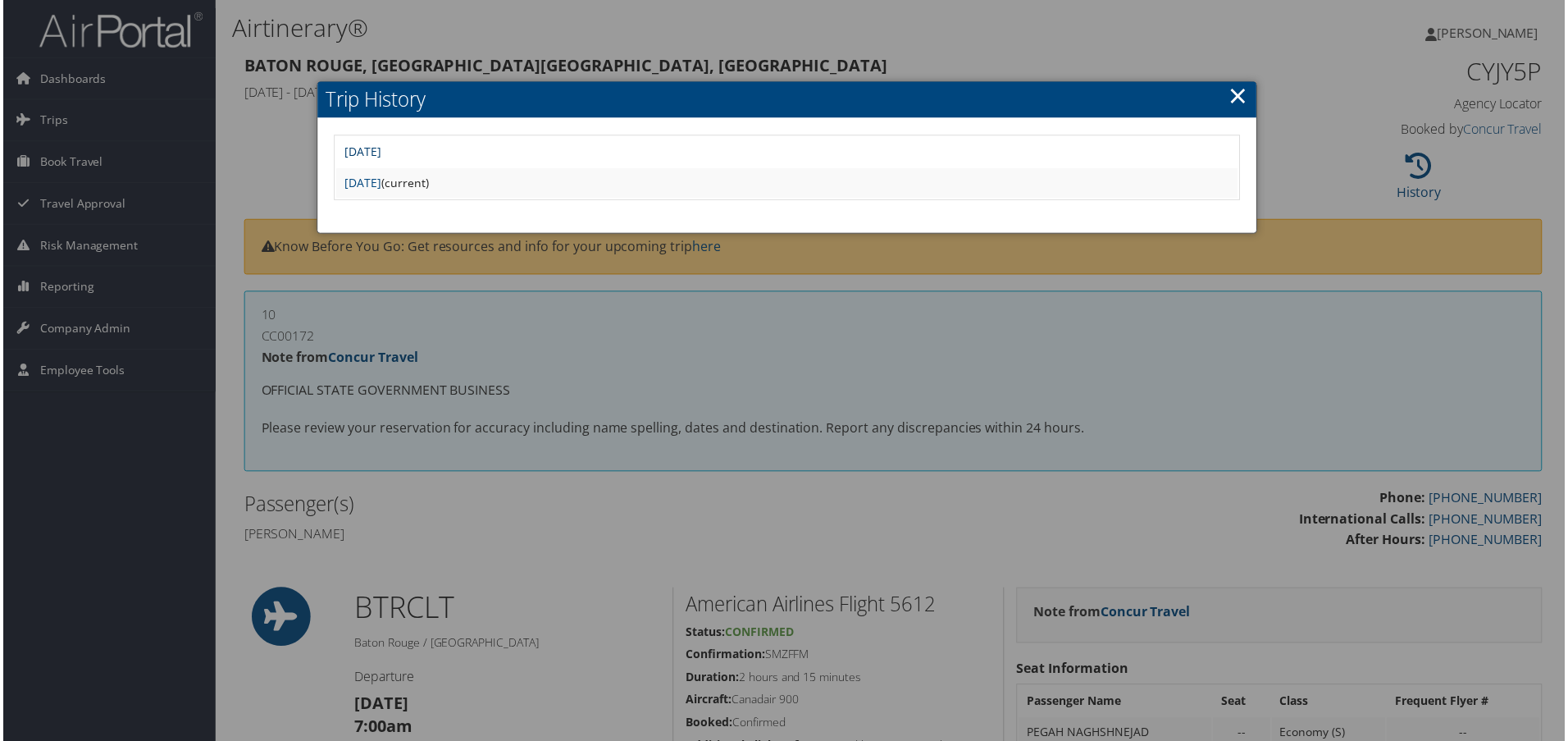
click at [380, 157] on link "Tue Jul 29 10:06:49 MDT 2025" at bounding box center [361, 152] width 37 height 16
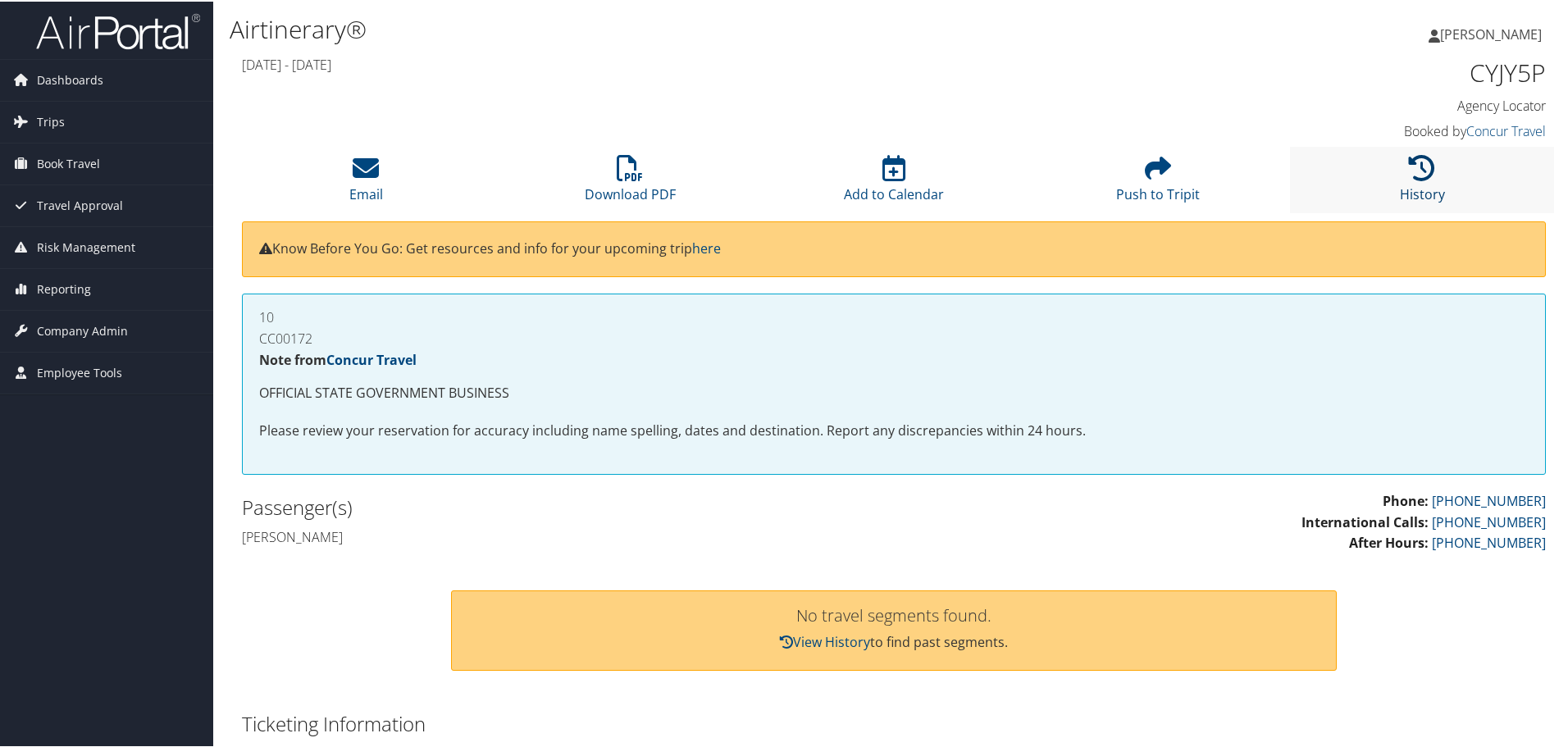
click at [1426, 185] on link "History" at bounding box center [1422, 181] width 45 height 39
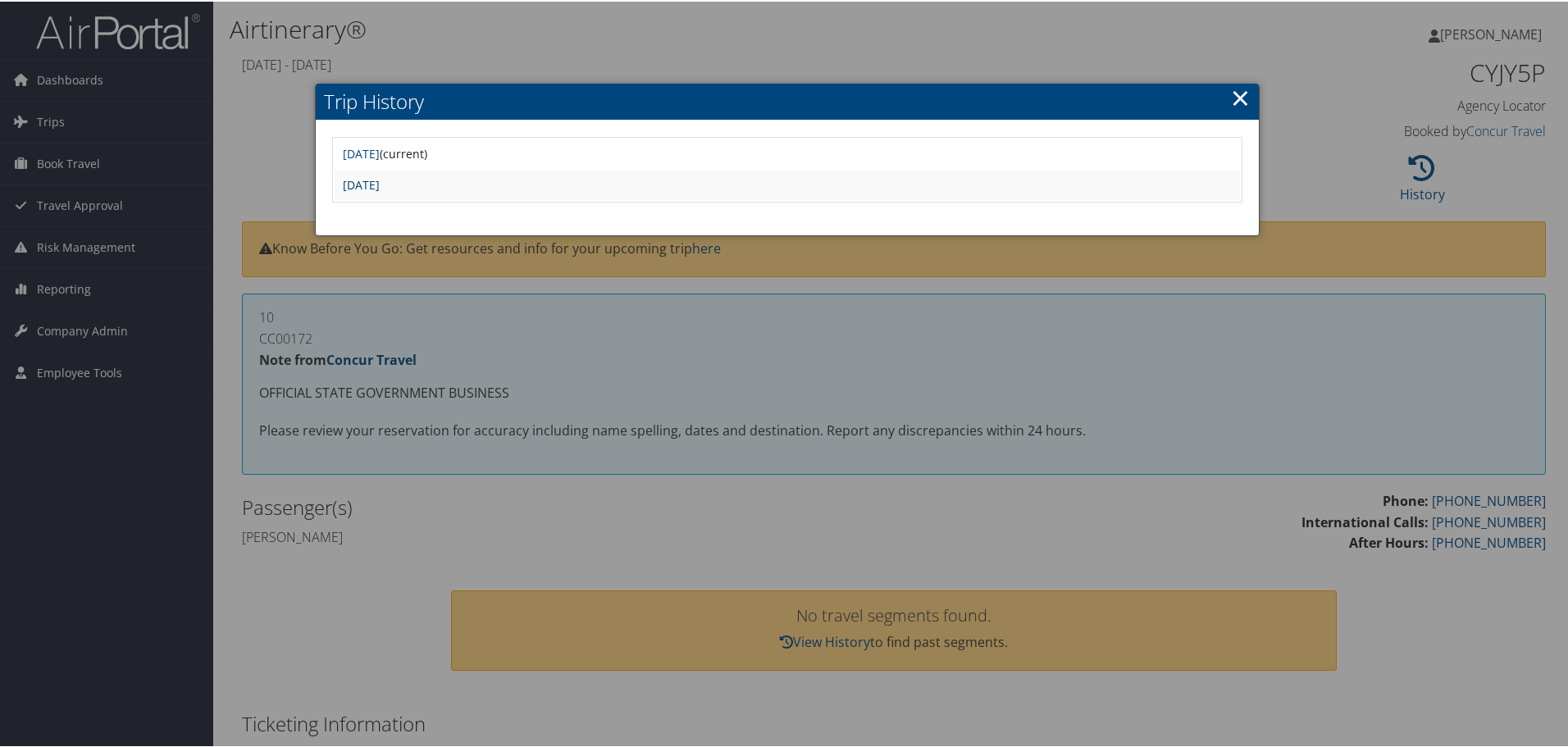
click at [380, 184] on link "Mon Jul 28 08:52:45 MDT 2025" at bounding box center [361, 183] width 37 height 16
